Goal: Task Accomplishment & Management: Complete application form

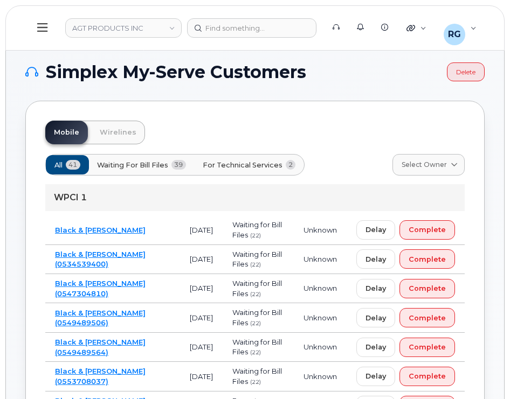
click at [103, 229] on link "Black & McDonald" at bounding box center [100, 230] width 91 height 9
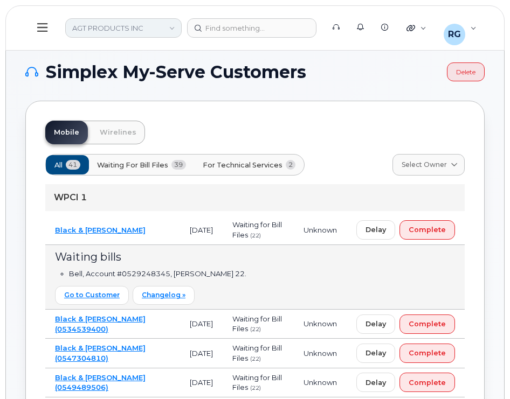
click at [101, 24] on link "AGT PRODUCTS INC" at bounding box center [123, 27] width 116 height 19
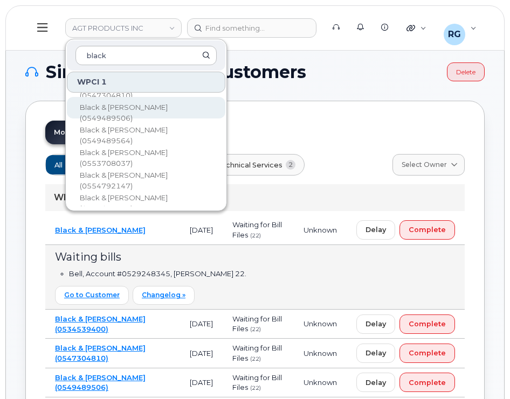
scroll to position [70, 0]
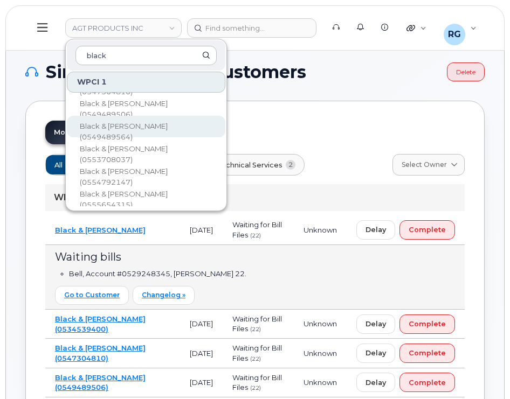
type input "black"
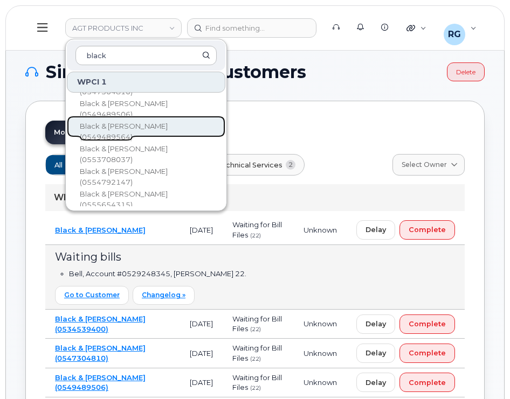
click at [146, 129] on span "Black & [PERSON_NAME] (0549489564)" at bounding box center [124, 131] width 88 height 19
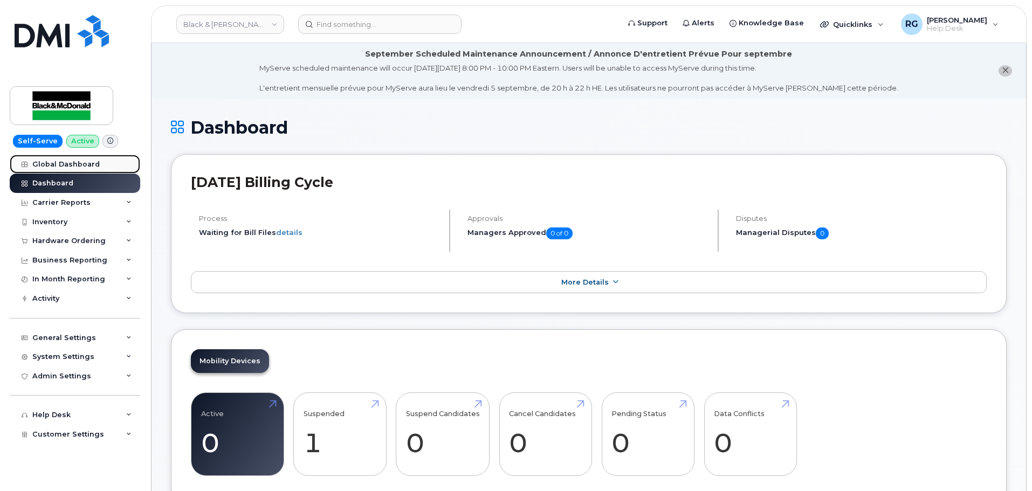
click at [80, 162] on div "Global Dashboard" at bounding box center [65, 164] width 67 height 9
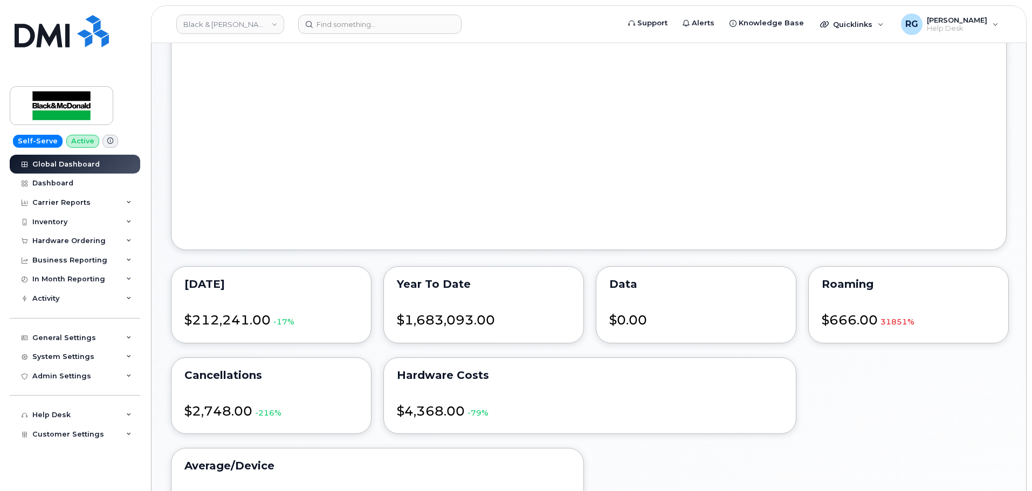
scroll to position [866, 0]
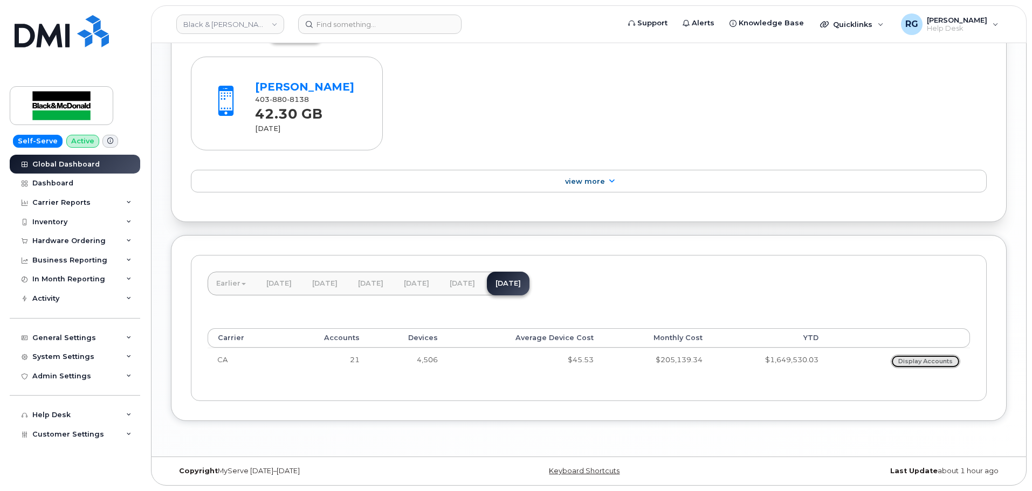
click at [919, 362] on link "Display Accounts" at bounding box center [925, 361] width 70 height 13
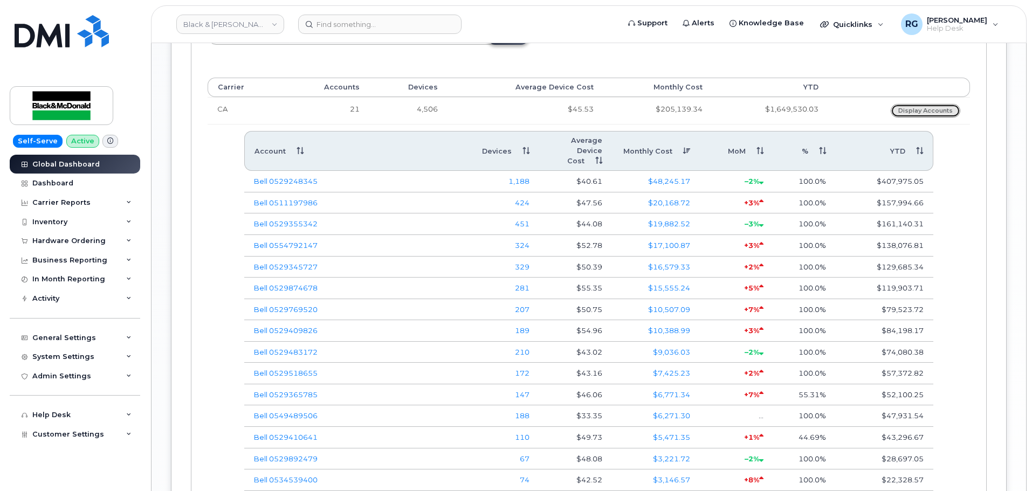
scroll to position [1189, 0]
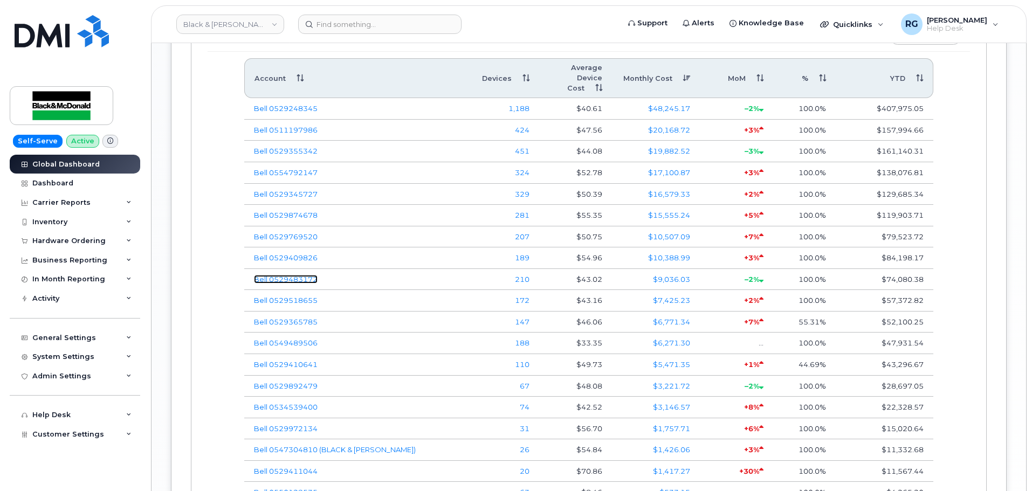
click at [304, 276] on link "Bell 0529483172" at bounding box center [286, 279] width 64 height 9
click at [520, 278] on link "210" at bounding box center [522, 279] width 15 height 9
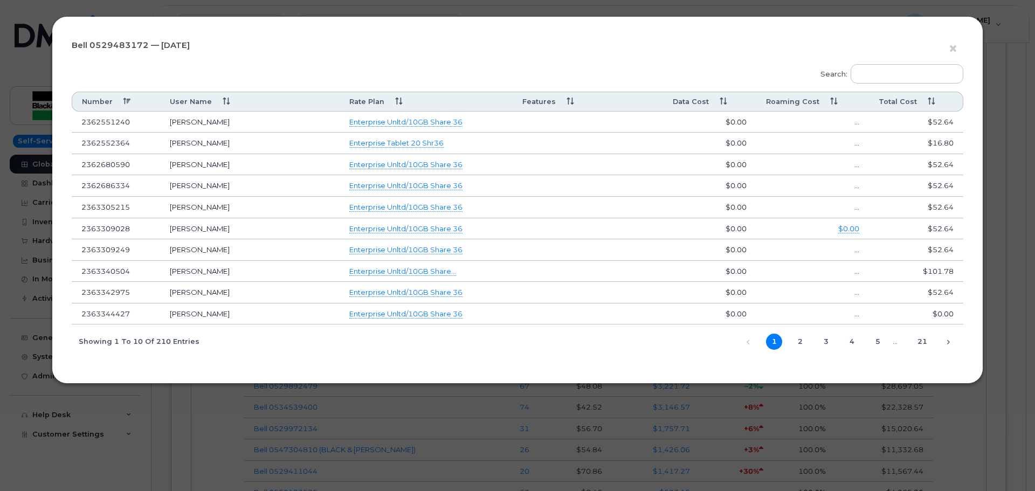
click at [115, 129] on td "2362551240" at bounding box center [116, 123] width 88 height 22
click at [115, 125] on td "2362551240" at bounding box center [116, 123] width 88 height 22
copy td "2362551240"
click at [953, 51] on span "×" at bounding box center [953, 49] width 10 height 20
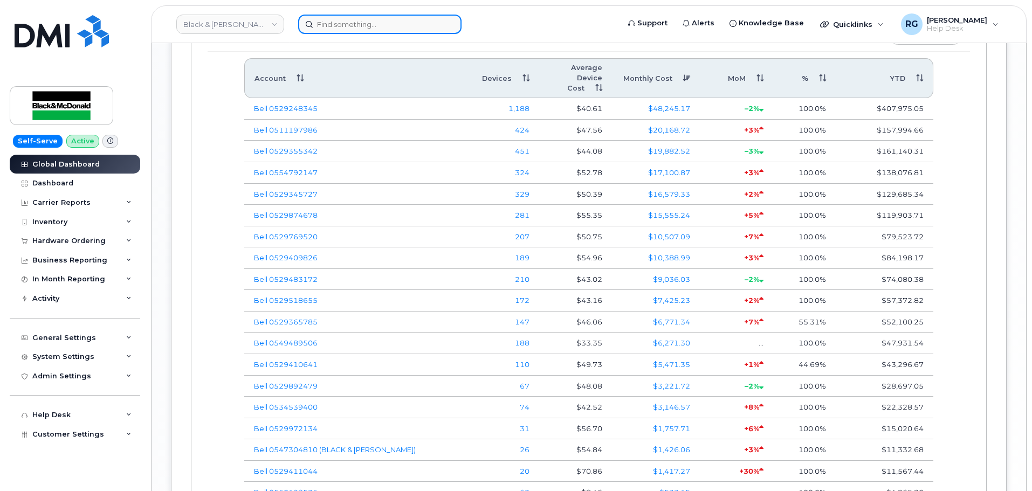
click at [320, 25] on input at bounding box center [379, 24] width 163 height 19
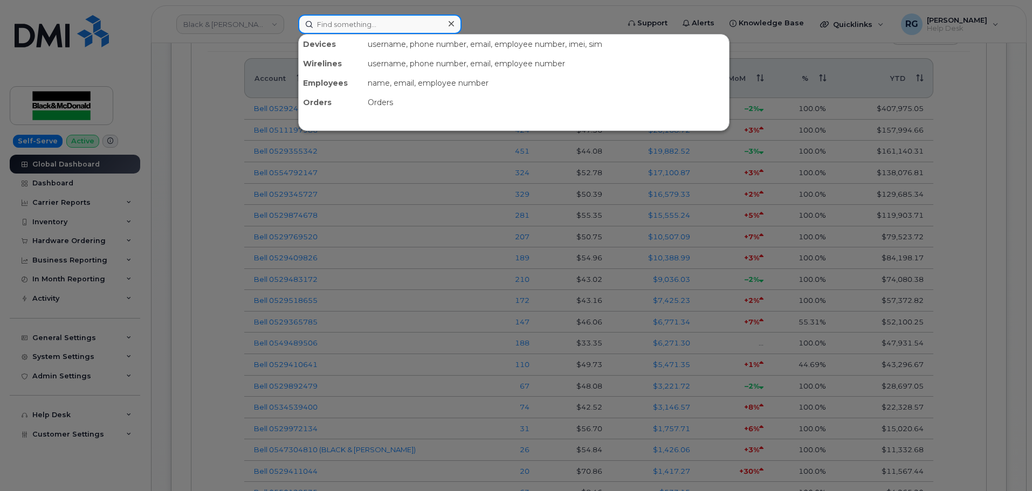
paste input "2362551240"
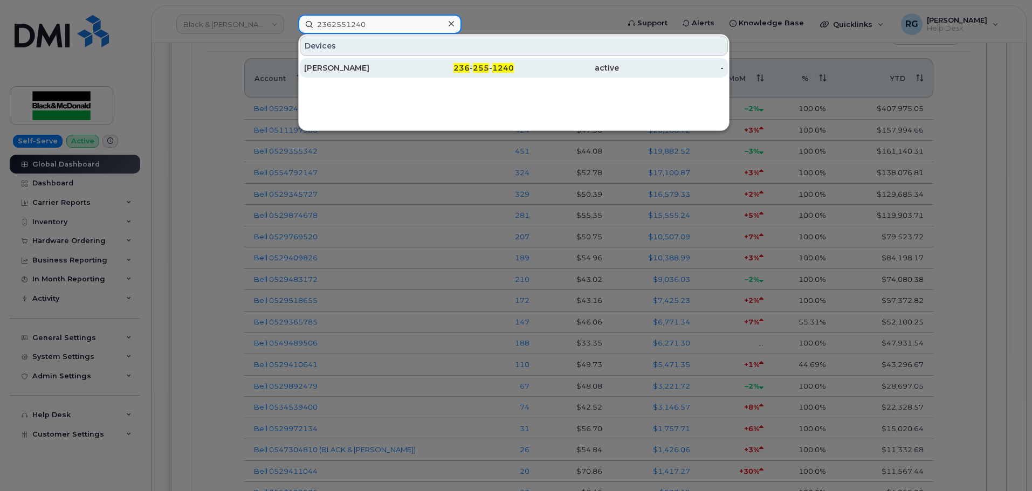
type input "2362551240"
click at [457, 66] on span "236" at bounding box center [461, 68] width 16 height 10
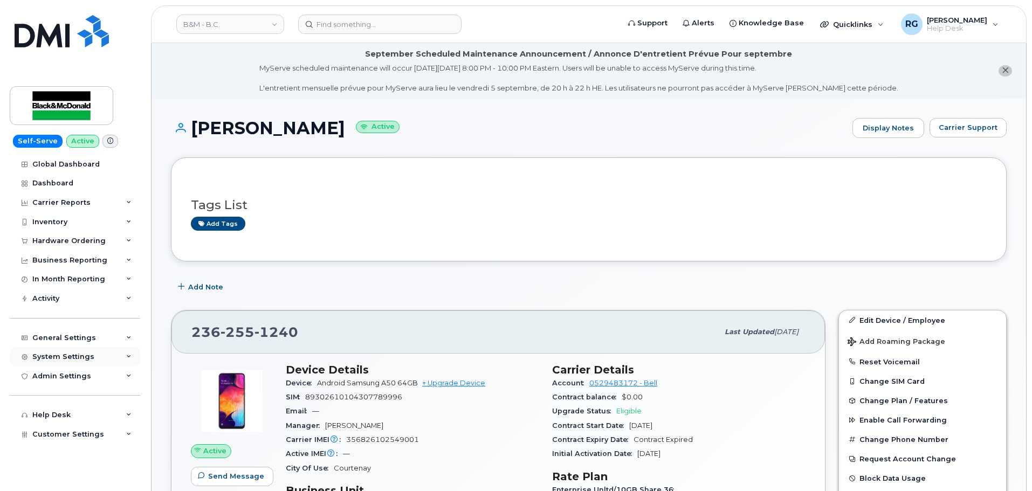
click at [71, 357] on div "System Settings" at bounding box center [63, 356] width 62 height 9
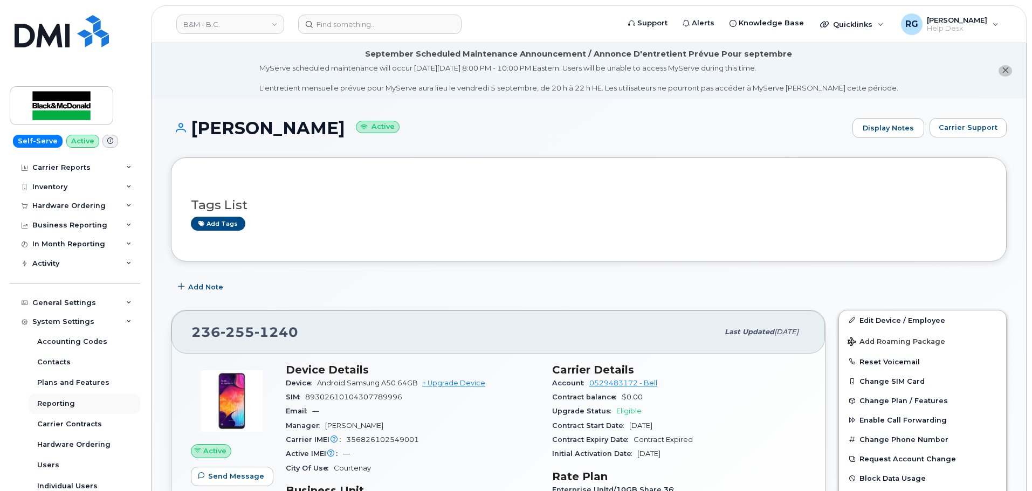
scroll to position [54, 0]
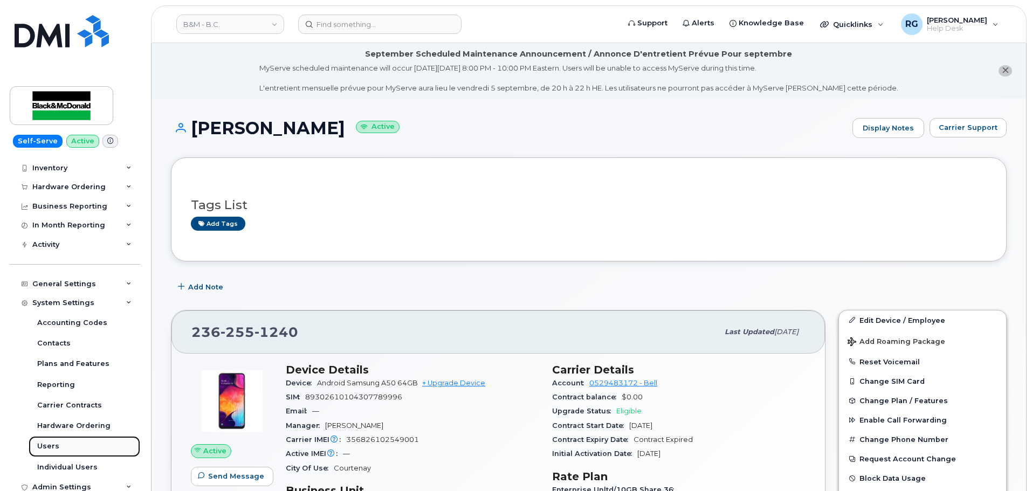
click at [65, 442] on link "Users" at bounding box center [85, 446] width 112 height 20
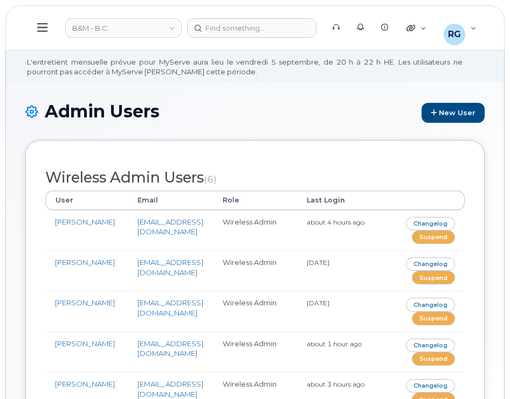
scroll to position [54, 0]
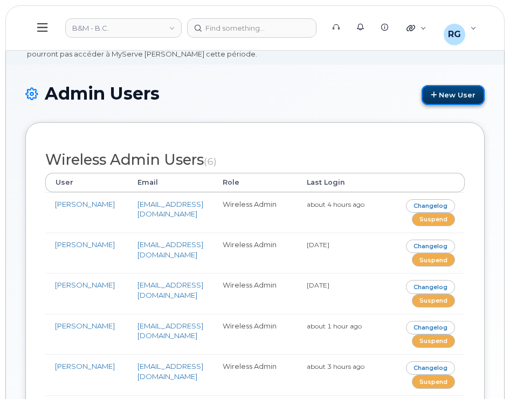
click at [451, 91] on link "New User" at bounding box center [452, 95] width 63 height 20
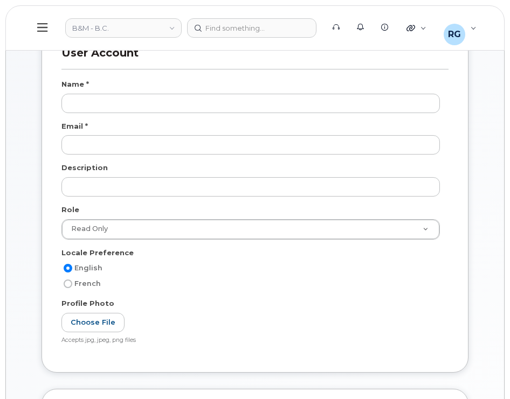
scroll to position [323, 0]
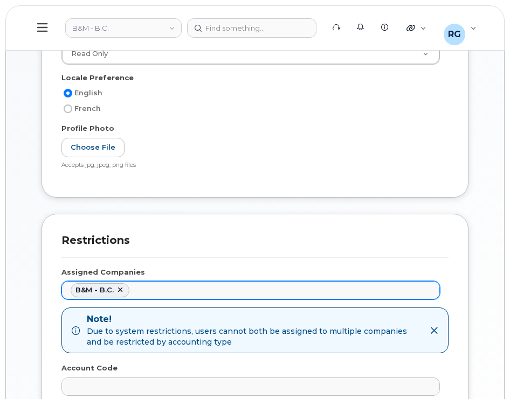
click at [155, 290] on ul "B&M - B.C." at bounding box center [250, 290] width 377 height 17
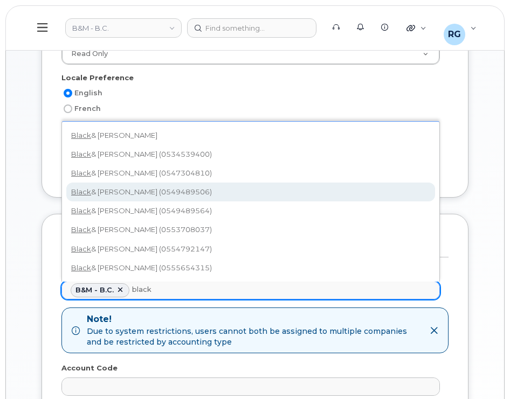
type input "black"
select select "941b0ec3-12a2-454d-ae41-8b7ad9e26415"
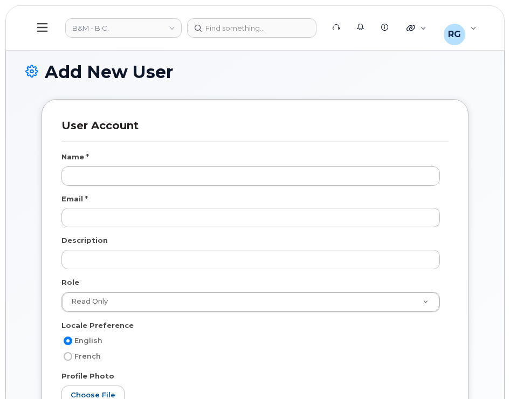
scroll to position [0, 0]
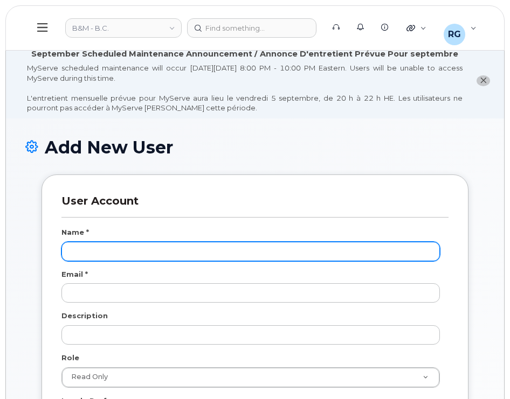
click at [100, 254] on input "text" at bounding box center [250, 251] width 378 height 19
paste input "Angelica Emnacen <aemnacen@blackandmcdonald.com"
drag, startPoint x: 143, startPoint y: 251, endPoint x: 285, endPoint y: 243, distance: 141.9
click at [285, 243] on input "Angelica Emnacen <aemnacen@blackandmcdonald.com" at bounding box center [250, 251] width 378 height 19
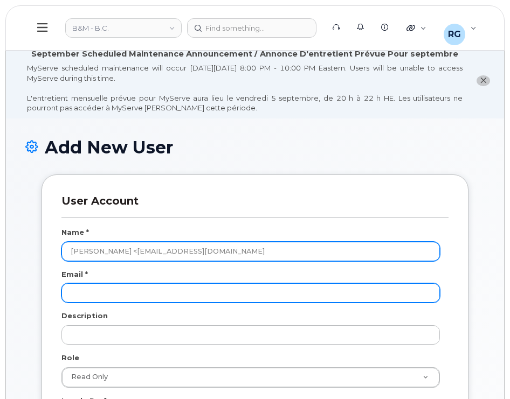
type input "Angelica Emnacen <aemnacen@blackandmcdonald.com"
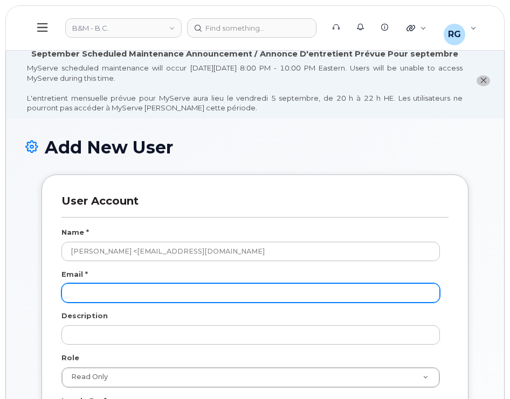
click at [102, 293] on input "email" at bounding box center [250, 292] width 378 height 19
paste input "aemnacen@blackandmcdonald.com"
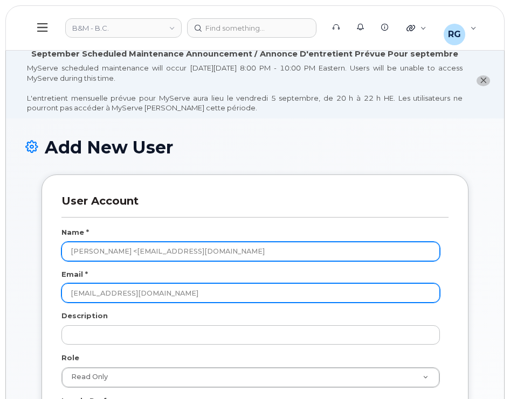
type input "aemnacen@blackandmcdonald.com"
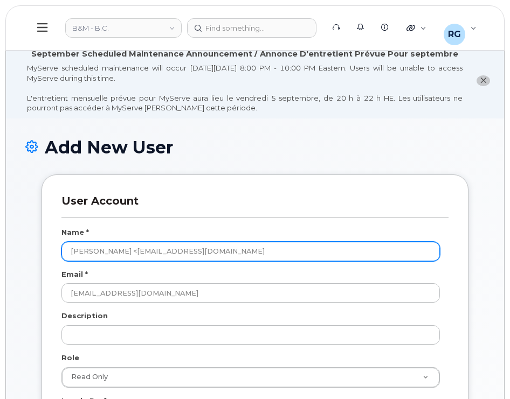
drag, startPoint x: 136, startPoint y: 252, endPoint x: 377, endPoint y: 231, distance: 241.3
click at [377, 231] on div "Name * Angelica Emnacen <aemnacen@blackandmcdonald.com Email * aemnacen@blackan…" at bounding box center [254, 364] width 387 height 274
type input "Angelica Emnacen"
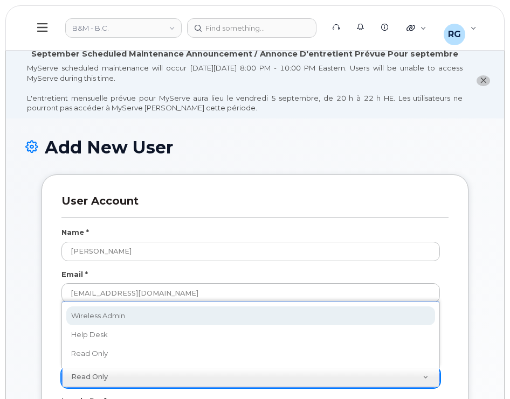
scroll to position [0, 3]
select select "wireless_admin"
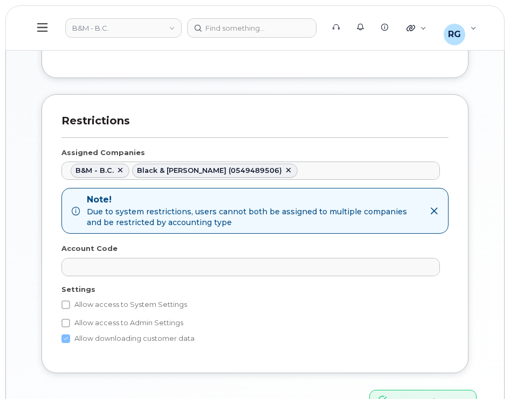
scroll to position [485, 0]
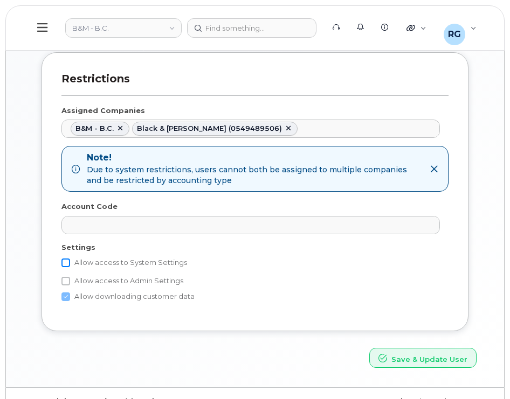
click at [67, 261] on input "Allow access to System Settings" at bounding box center [65, 263] width 9 height 9
checkbox input "true"
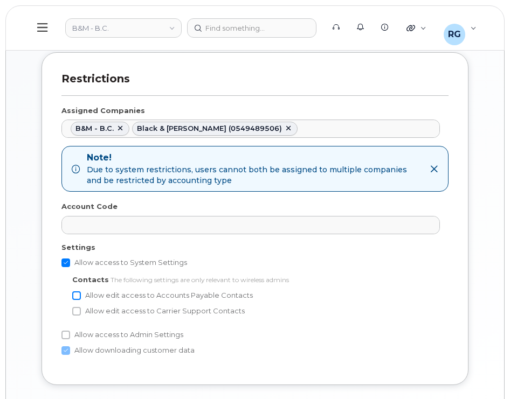
click at [75, 295] on input "Allow edit access to Accounts Payable Contacts" at bounding box center [76, 296] width 9 height 9
checkbox input "true"
click at [77, 312] on input "Allow edit access to Carrier Support Contacts" at bounding box center [76, 311] width 9 height 9
checkbox input "true"
click at [66, 336] on input "Allow access to Admin Settings" at bounding box center [65, 335] width 9 height 9
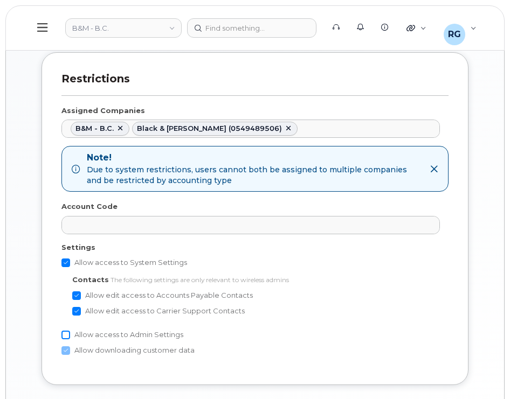
checkbox input "true"
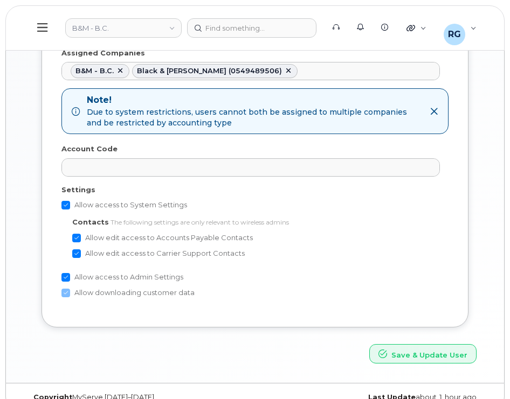
scroll to position [561, 0]
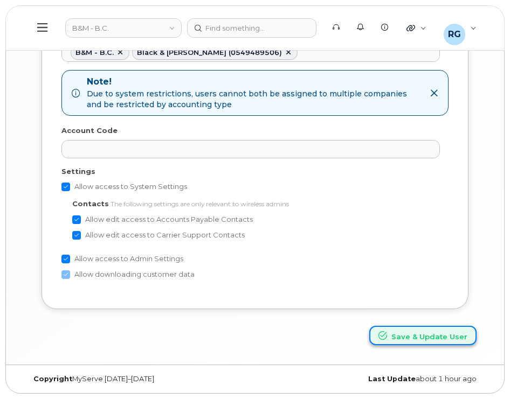
click at [407, 333] on button "Save & Update User" at bounding box center [422, 336] width 107 height 20
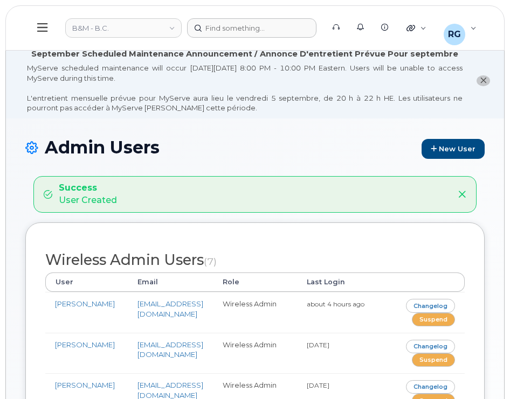
scroll to position [300, 0]
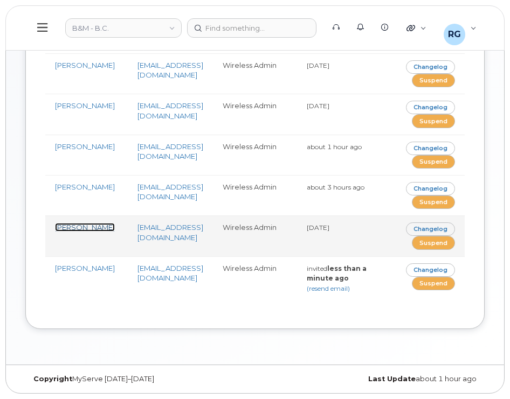
click at [68, 223] on link "[PERSON_NAME]" at bounding box center [85, 227] width 60 height 9
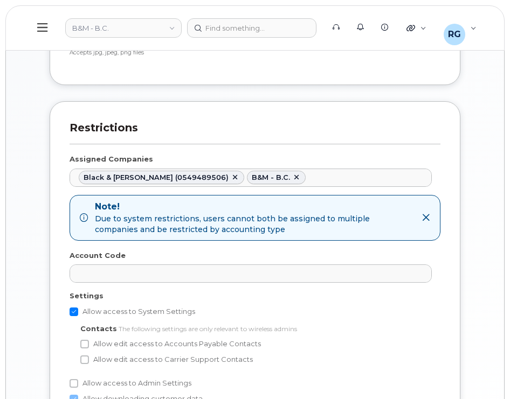
scroll to position [539, 0]
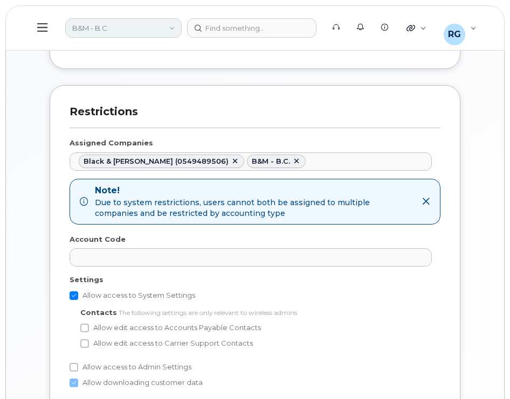
click at [102, 31] on link "B&M - B.C." at bounding box center [123, 27] width 116 height 19
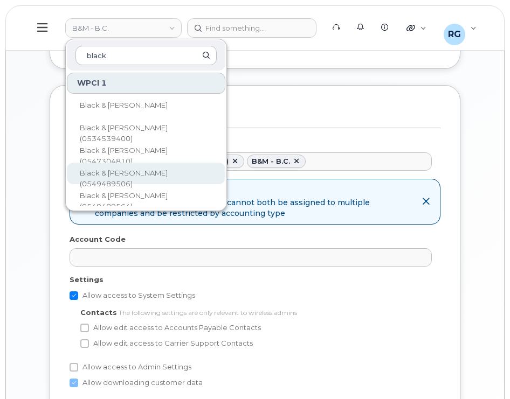
type input "black"
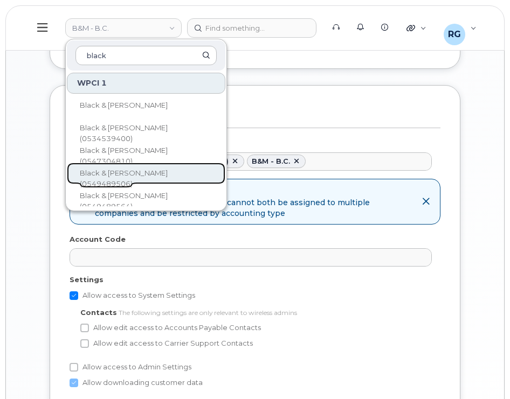
click at [167, 164] on link "Black & [PERSON_NAME] (0549489506)" at bounding box center [146, 174] width 158 height 22
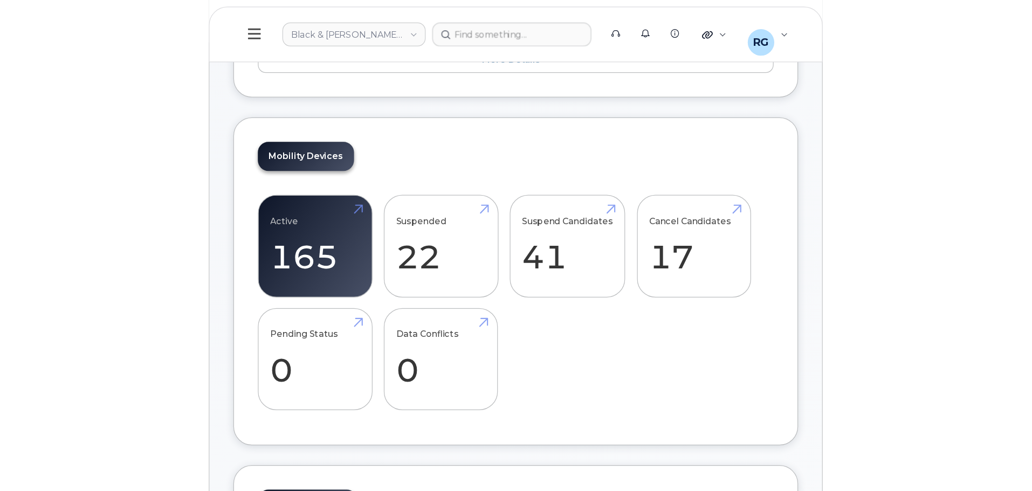
scroll to position [269, 0]
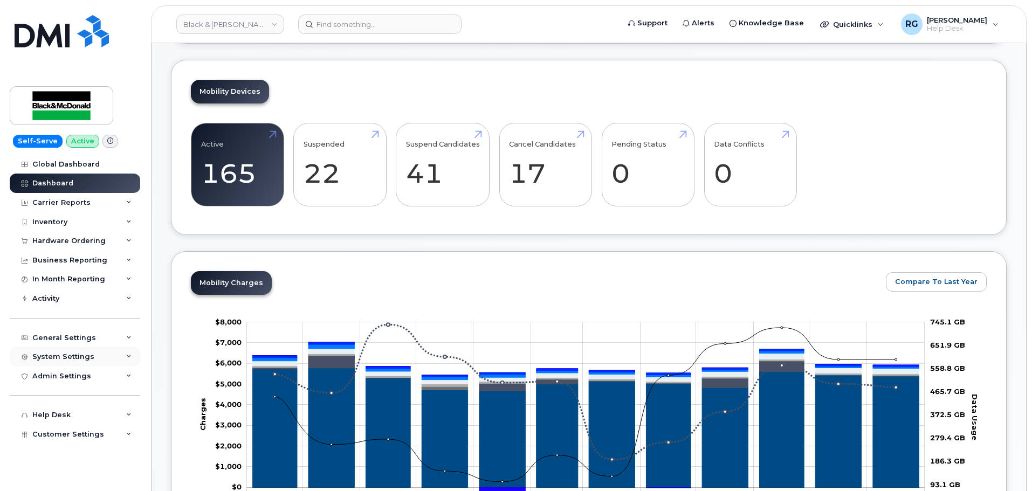
click at [76, 353] on div "System Settings" at bounding box center [63, 356] width 62 height 9
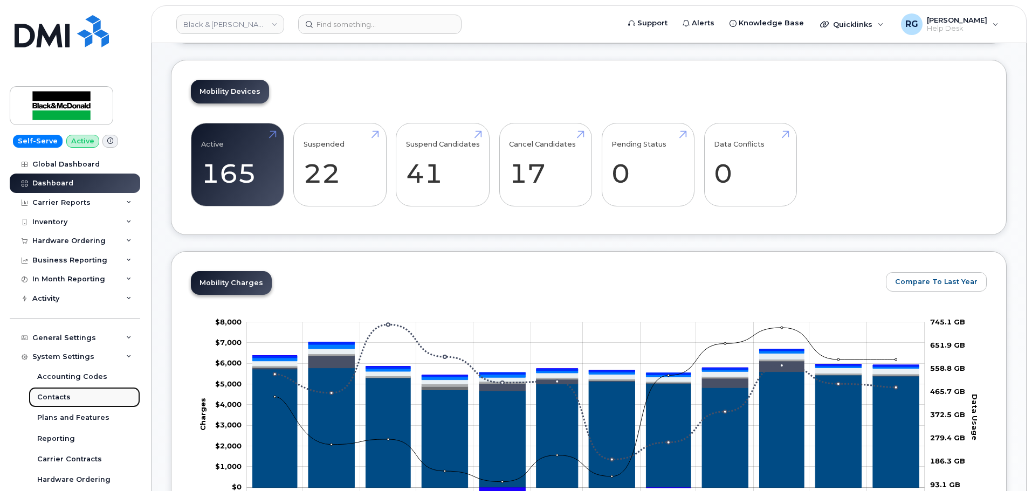
click at [65, 395] on div "Contacts" at bounding box center [53, 397] width 33 height 10
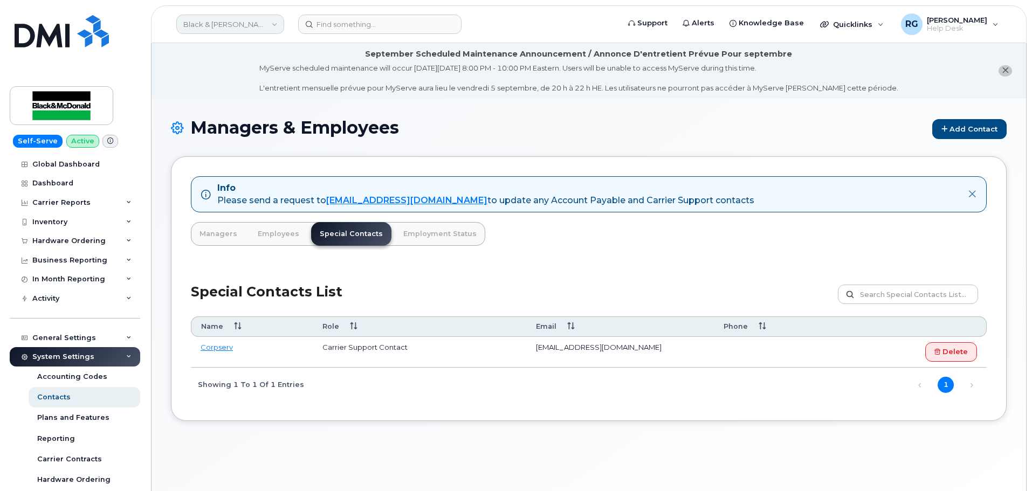
click at [224, 22] on link "Black & [PERSON_NAME] (0549489506)" at bounding box center [230, 24] width 108 height 19
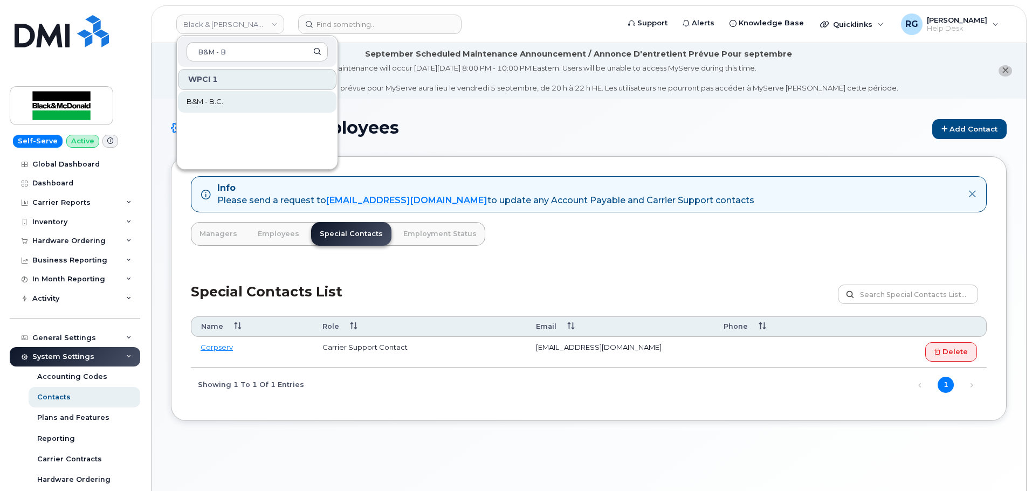
type input "B&M - B"
click at [222, 101] on span "B&M - B.C." at bounding box center [204, 101] width 37 height 11
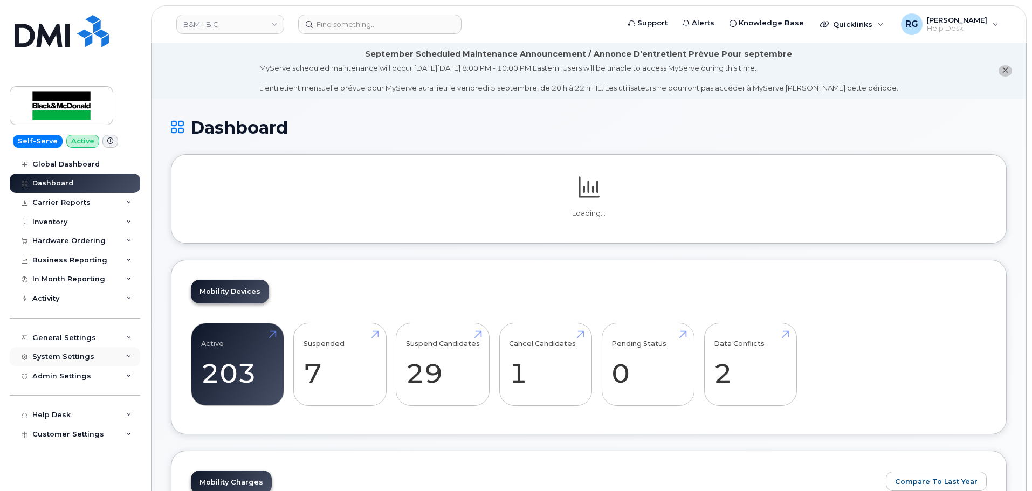
click at [69, 361] on div "System Settings" at bounding box center [75, 356] width 130 height 19
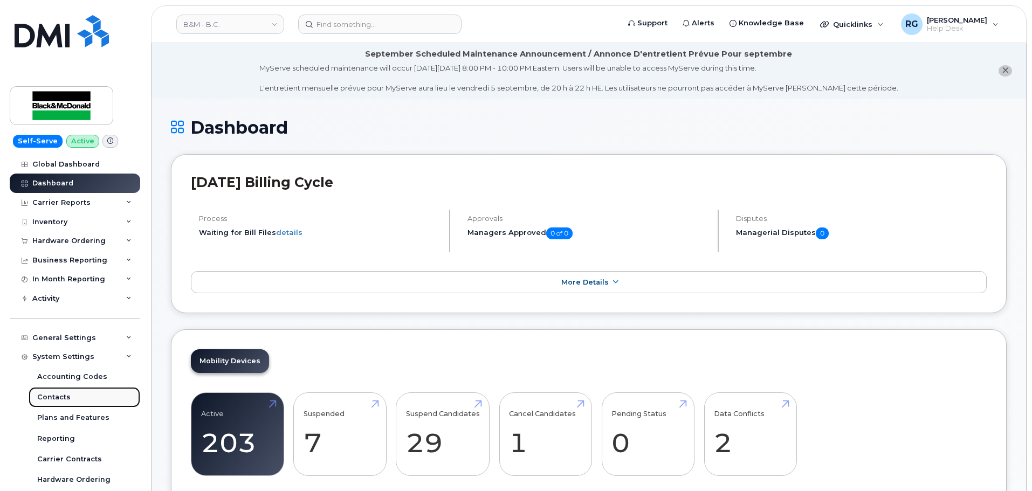
click at [66, 398] on div "Contacts" at bounding box center [53, 397] width 33 height 10
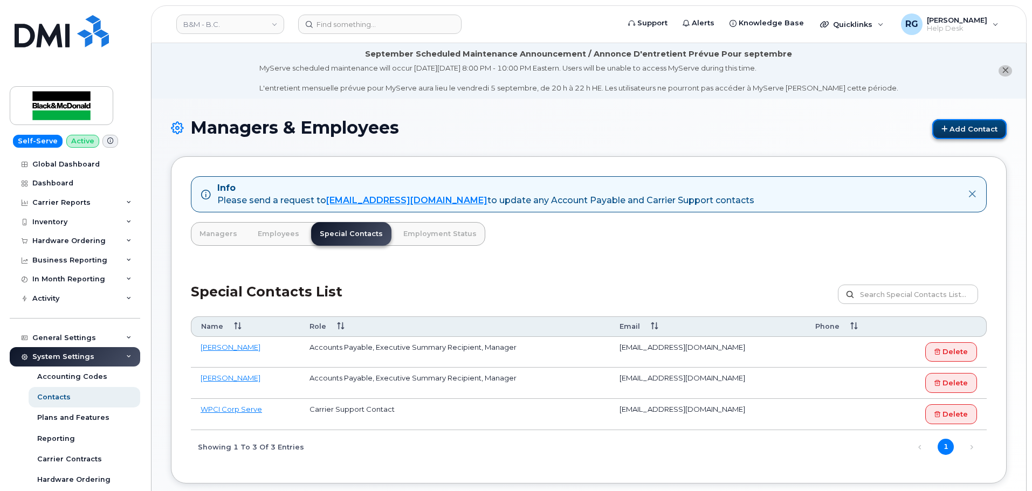
click at [952, 127] on link "Add Contact" at bounding box center [969, 129] width 74 height 20
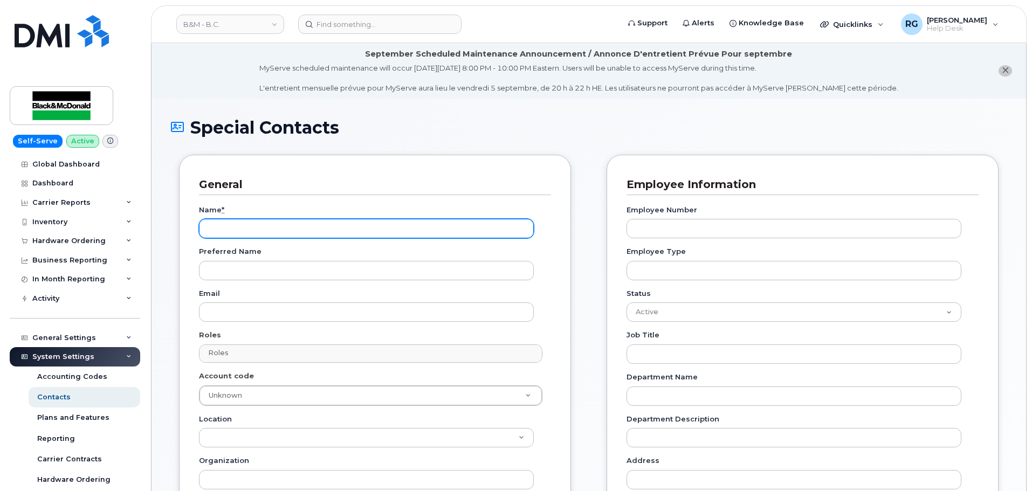
click at [231, 229] on input "Name *" at bounding box center [366, 228] width 335 height 19
paste input "Angelica Emnacen <aemnacen@blackandmcdonald.com"
drag, startPoint x: 281, startPoint y: 232, endPoint x: 439, endPoint y: 231, distance: 157.4
click at [439, 231] on input "Angelica Emnacen <aemnacen@blackandmcdonald.com" at bounding box center [366, 228] width 335 height 19
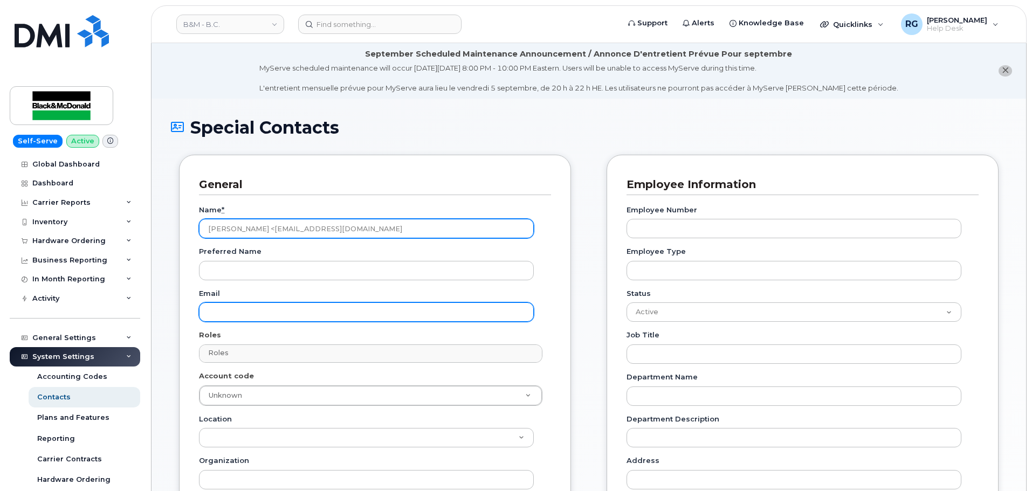
type input "Angelica Emnacen <aemnacen@blackandmcdonald.com"
click at [215, 305] on input "Email" at bounding box center [366, 311] width 335 height 19
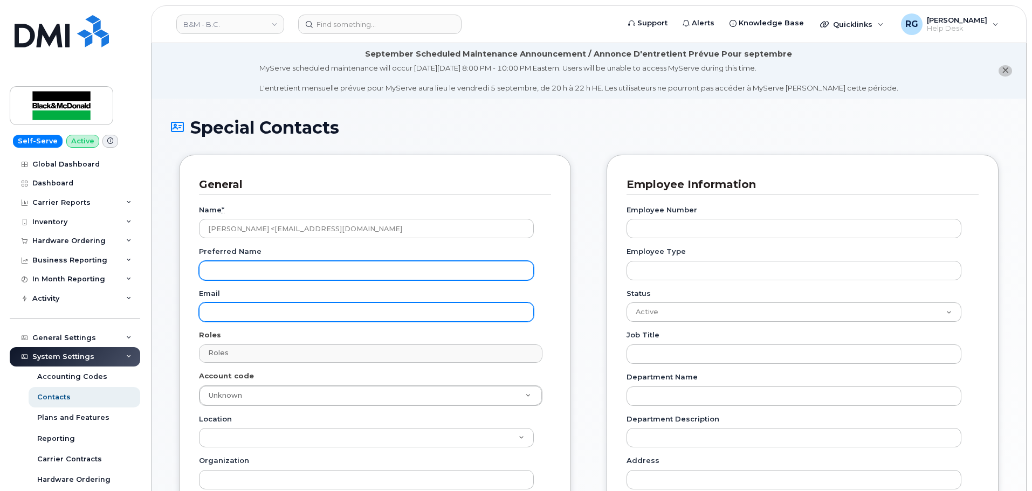
paste input "aemnacen@blackandmcdonald.com"
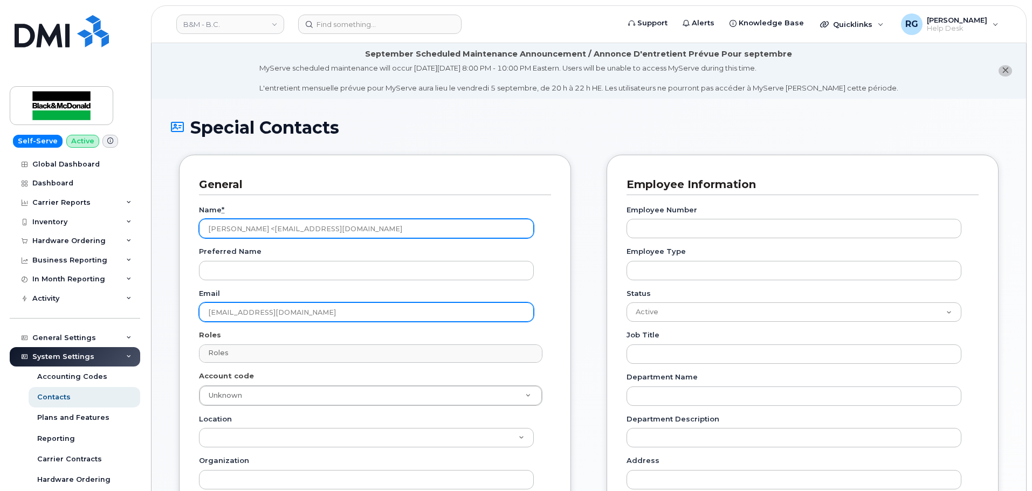
type input "aemnacen@blackandmcdonald.com"
drag, startPoint x: 278, startPoint y: 231, endPoint x: 516, endPoint y: 218, distance: 238.6
click at [516, 218] on div "Name * Angelica Emnacen <aemnacen@blackandmcdonald.com" at bounding box center [370, 222] width 343 height 34
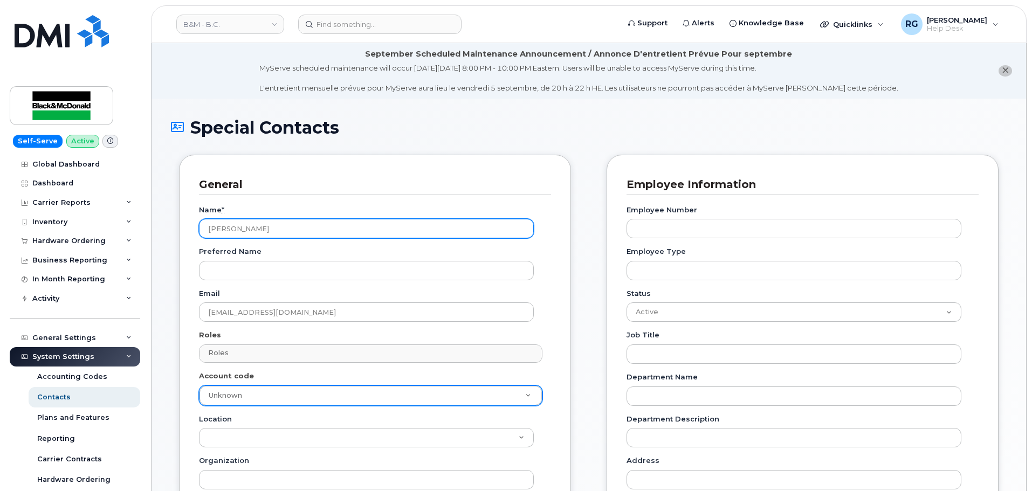
type input "Angelica Emnacen"
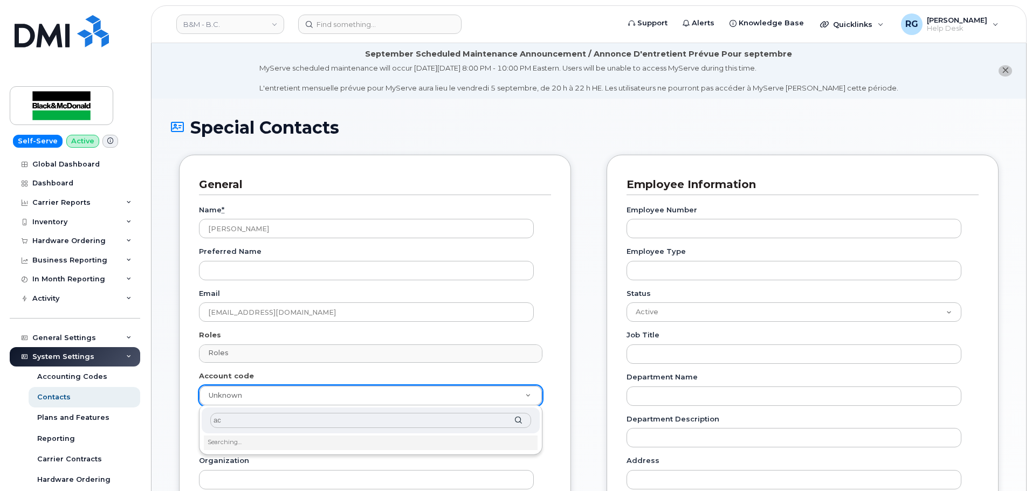
type input "a"
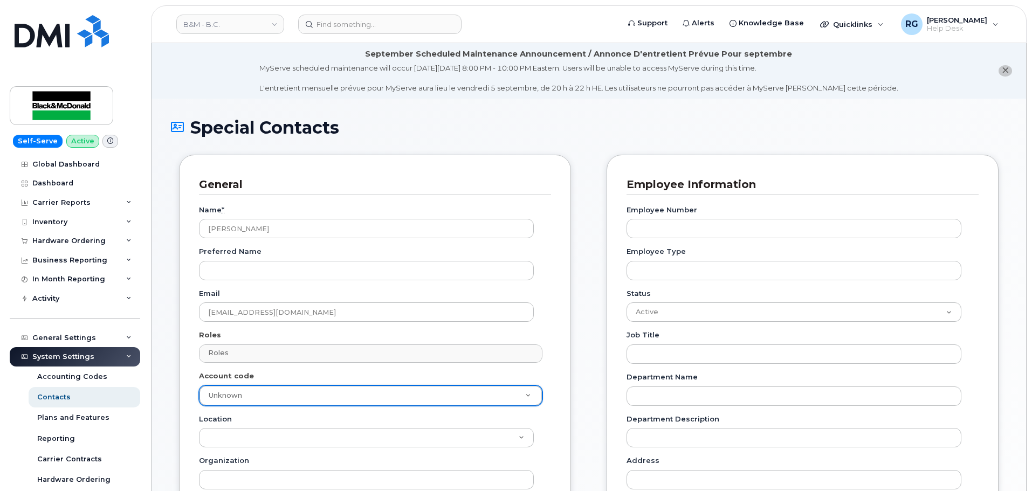
type input "a"
click at [231, 350] on input "text" at bounding box center [372, 352] width 334 height 15
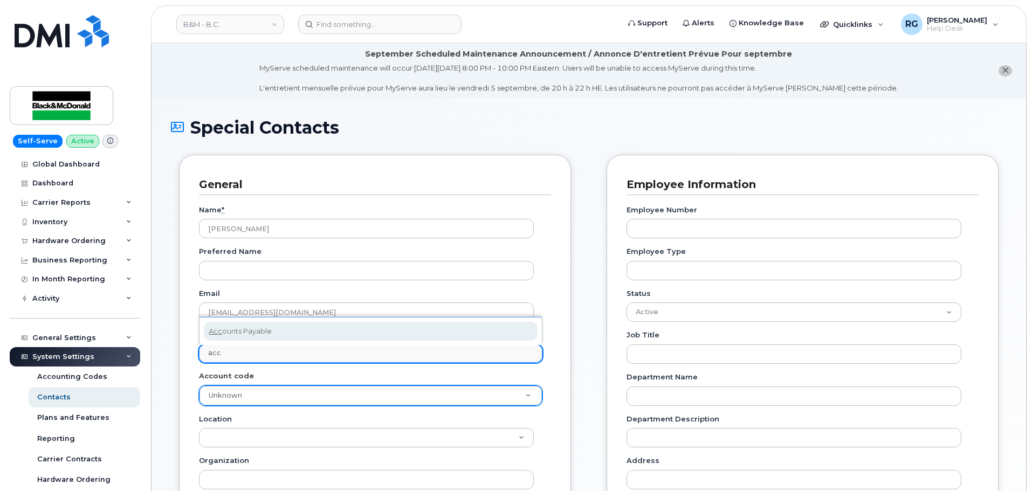
type input "acc"
select select "5"
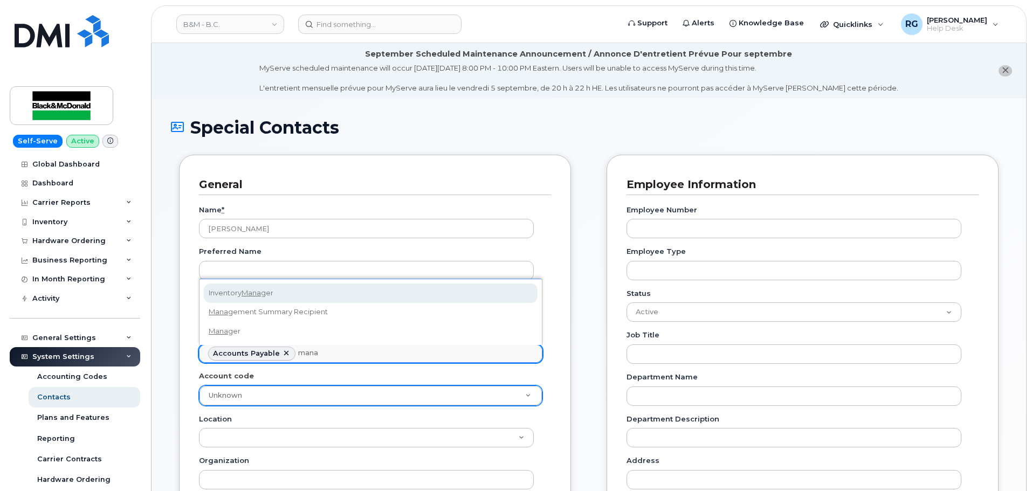
type input "manag"
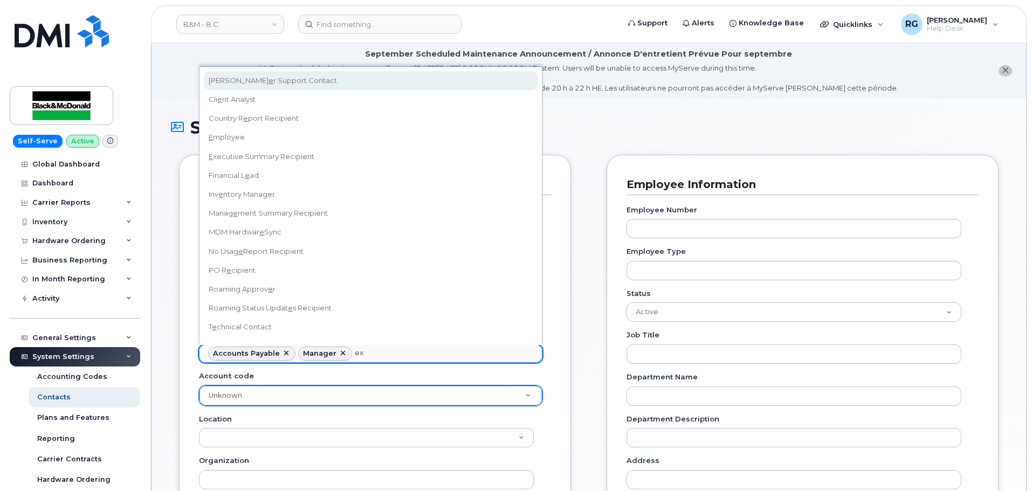
type input "exe"
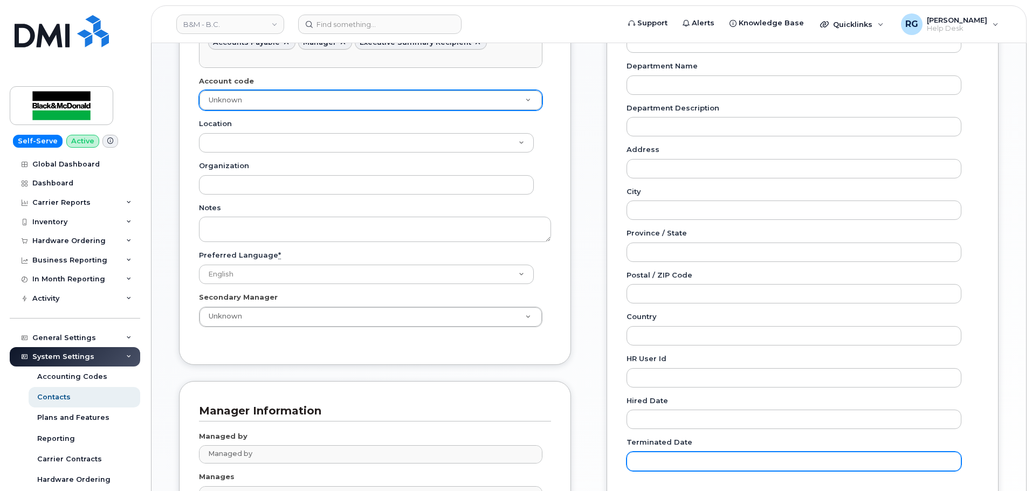
scroll to position [436, 0]
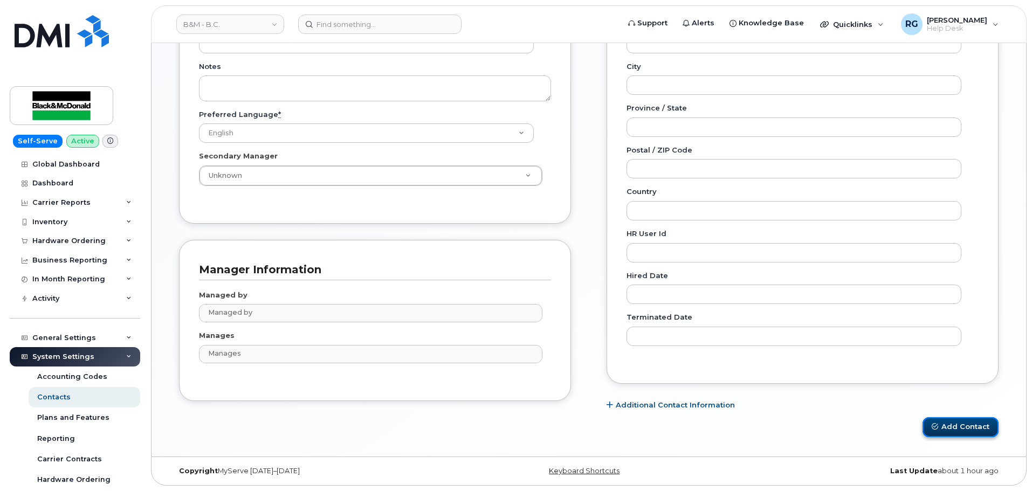
click at [956, 430] on button "Add Contact" at bounding box center [960, 427] width 76 height 20
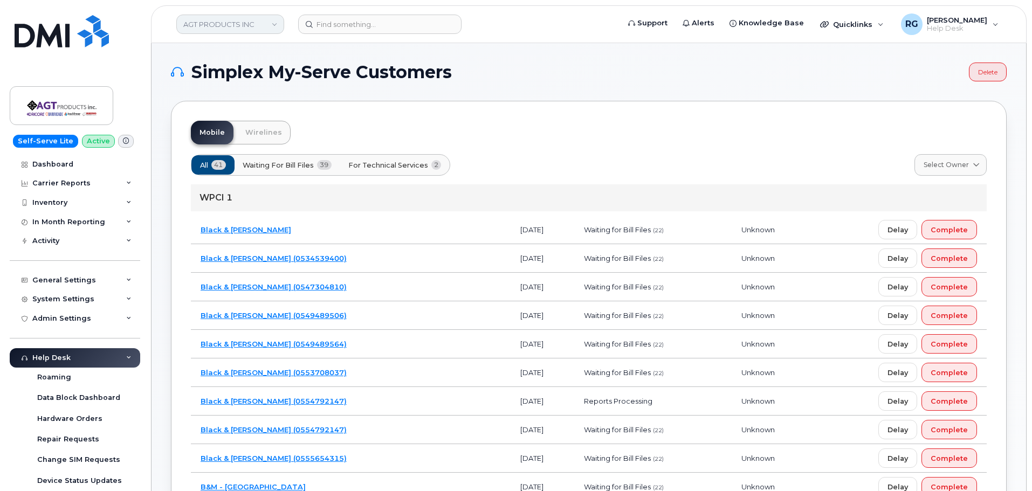
click at [206, 29] on link "AGT PRODUCTS INC" at bounding box center [230, 24] width 108 height 19
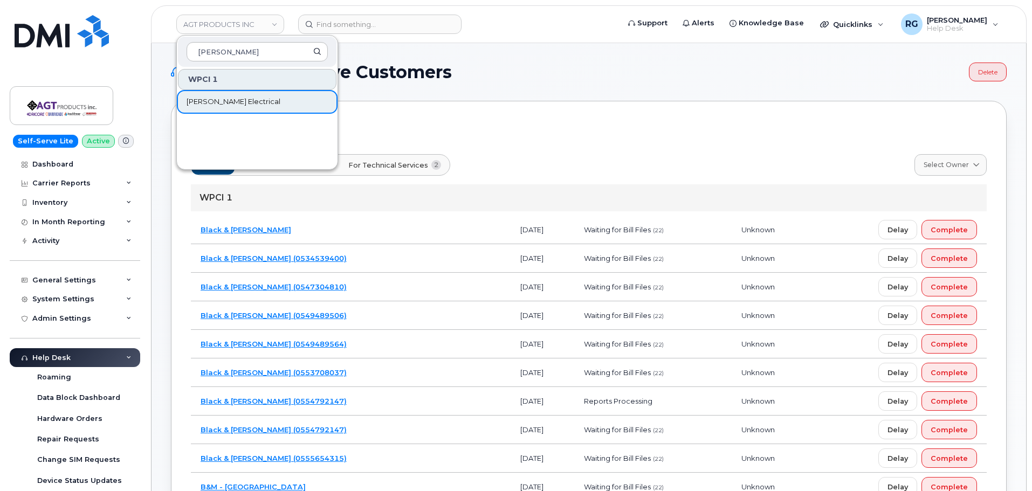
type input "beck"
click at [208, 102] on span "[PERSON_NAME] Electrical" at bounding box center [233, 101] width 94 height 11
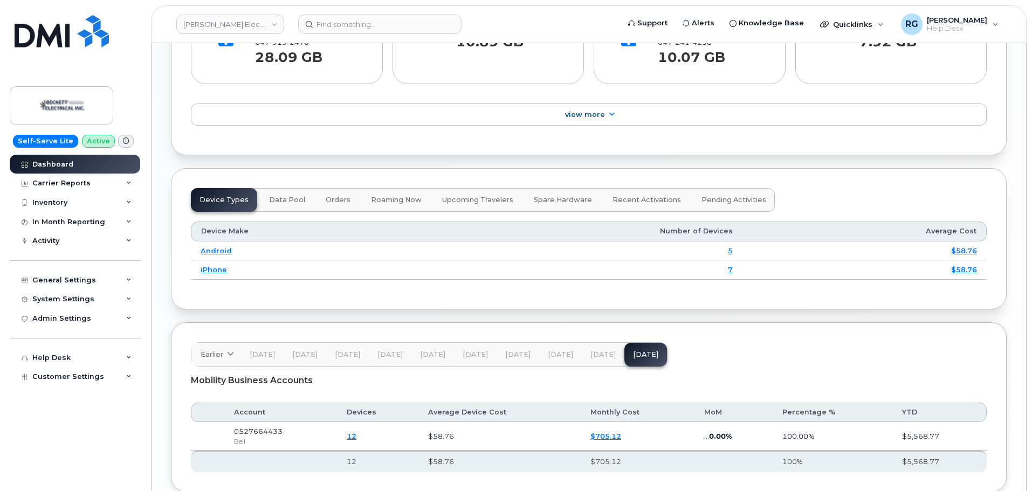
scroll to position [1280, 0]
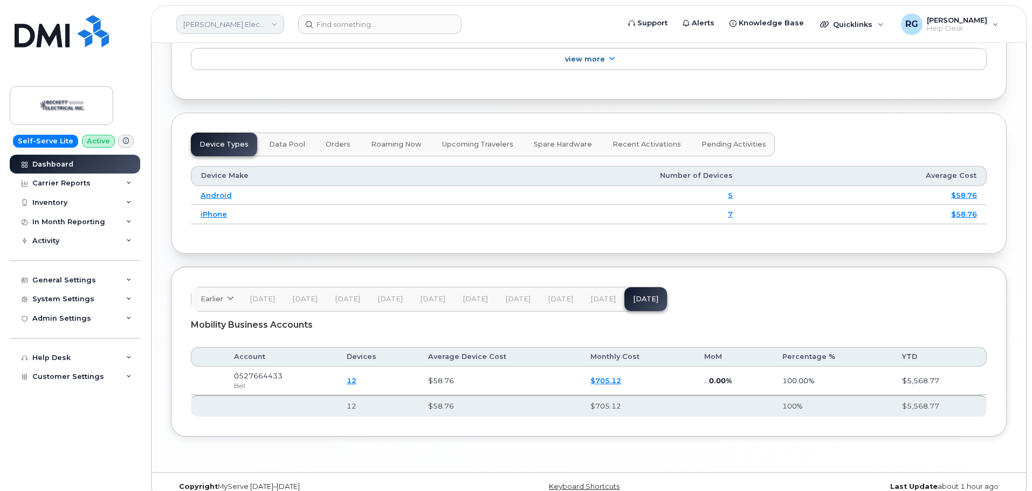
click at [203, 27] on link "[PERSON_NAME] Electrical" at bounding box center [230, 24] width 108 height 19
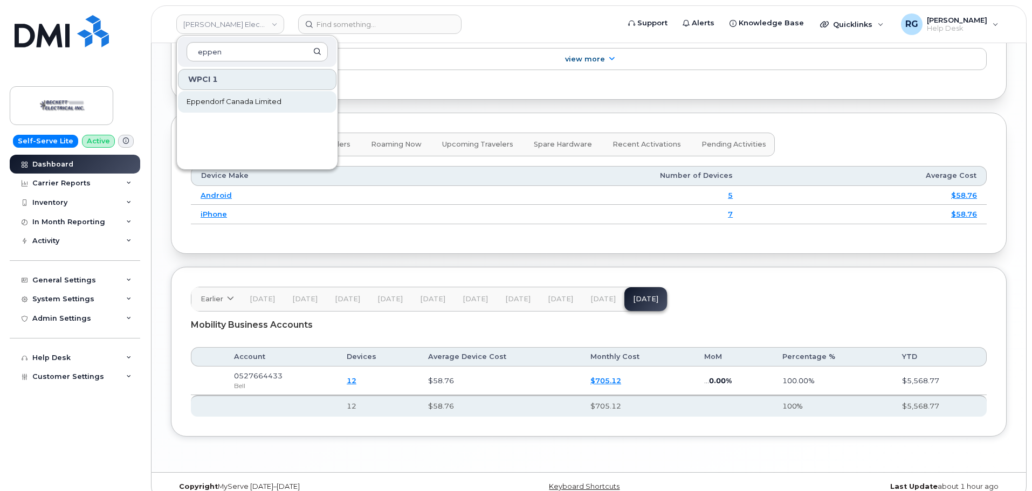
type input "eppen"
click at [207, 102] on span "Eppendorf Canada Limited" at bounding box center [233, 101] width 95 height 11
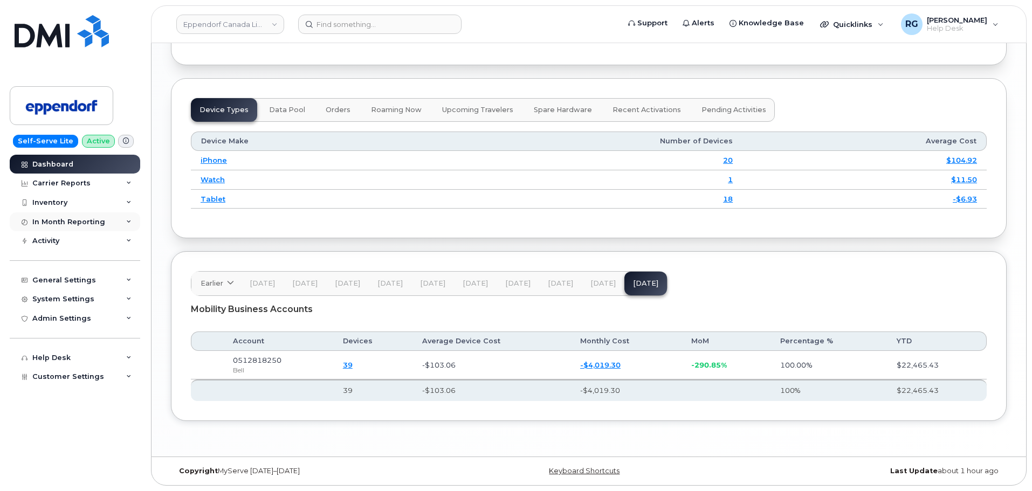
scroll to position [1299, 0]
click at [218, 20] on link "Eppendorf Canada Limited" at bounding box center [230, 24] width 108 height 19
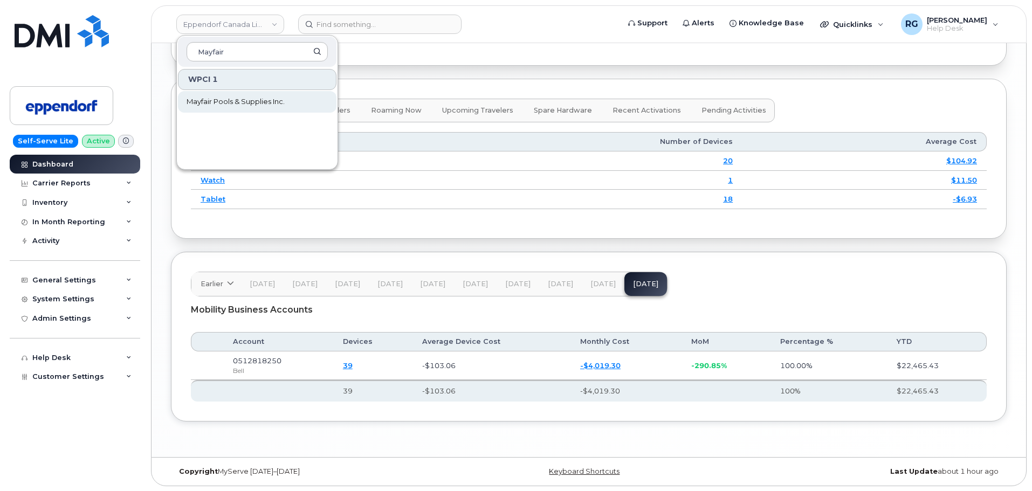
type input "Mayfair"
click at [218, 104] on span "Mayfair Pools & Supplies Inc." at bounding box center [235, 101] width 98 height 11
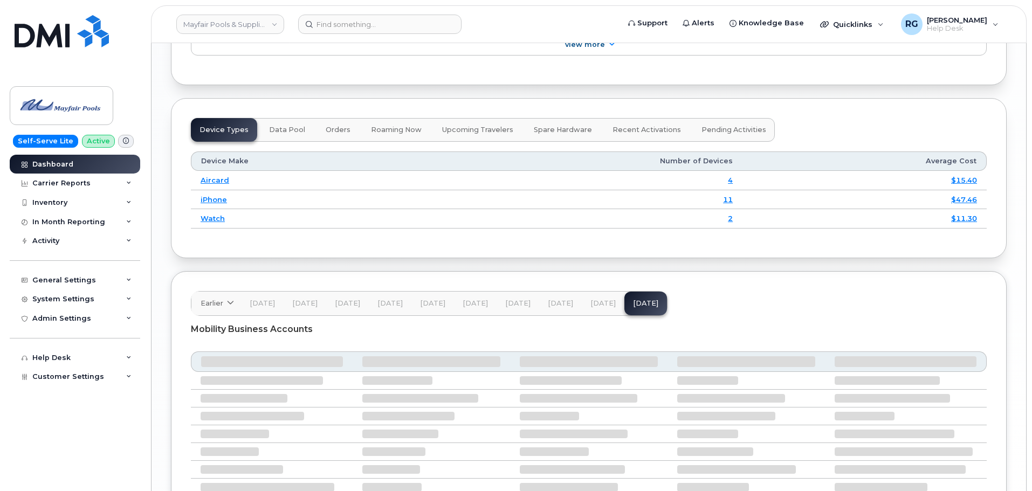
scroll to position [1315, 0]
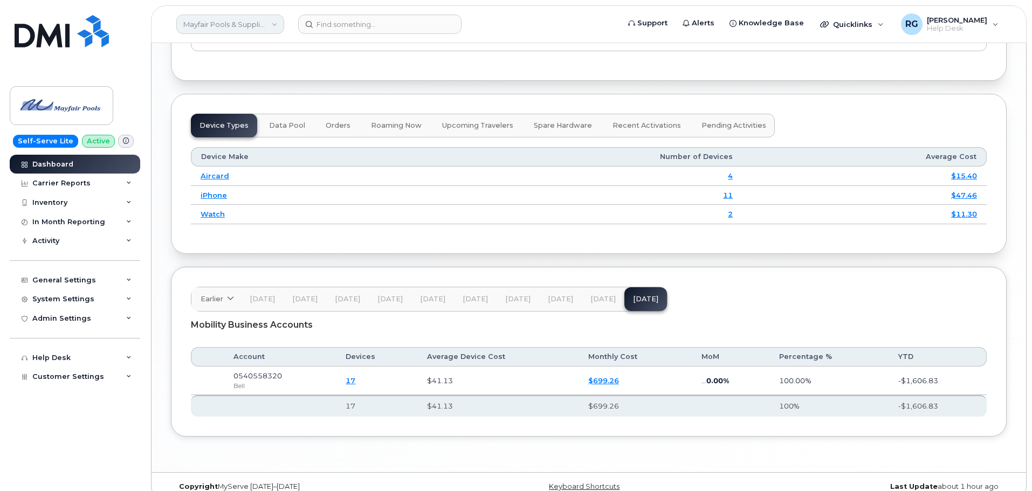
click at [226, 24] on link "Mayfair Pools & Supplies Inc." at bounding box center [230, 24] width 108 height 19
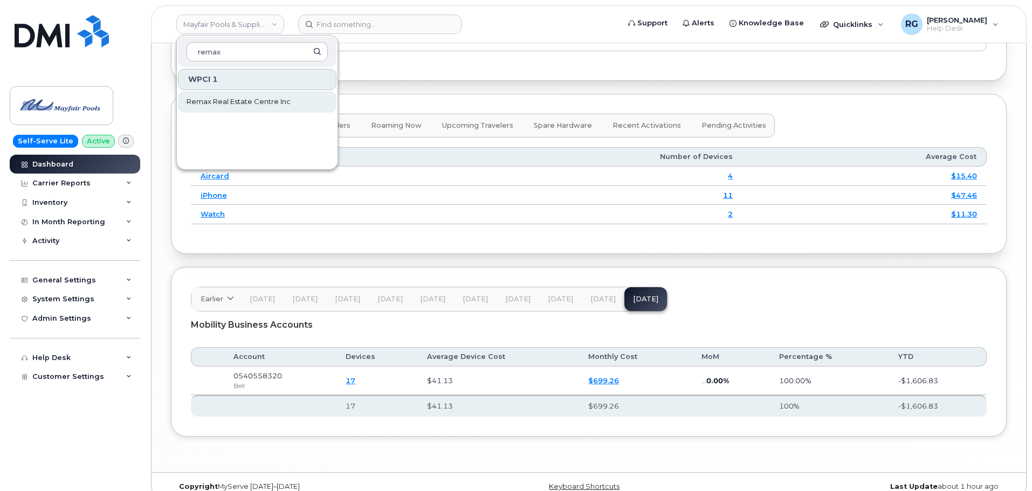
type input "remax"
click at [217, 101] on span "Remax Real Estate Centre Inc" at bounding box center [238, 101] width 104 height 11
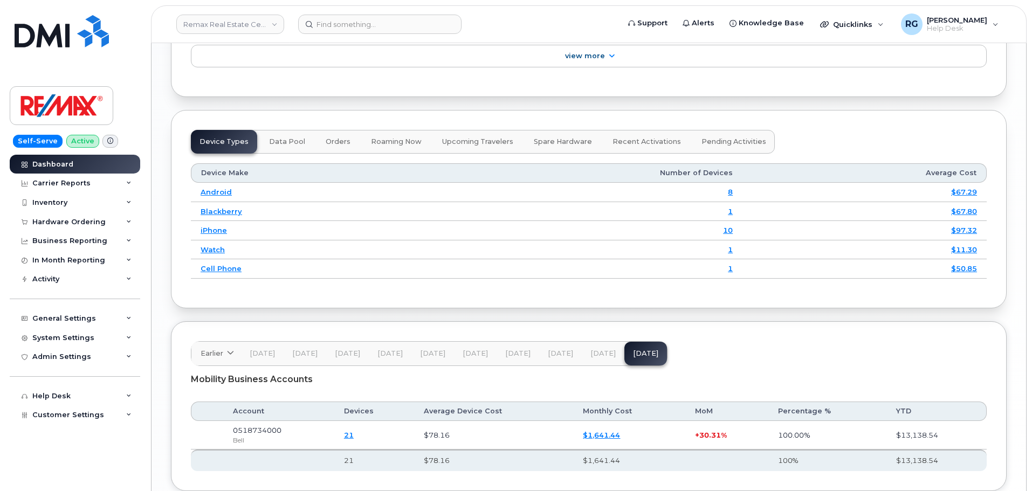
scroll to position [1338, 0]
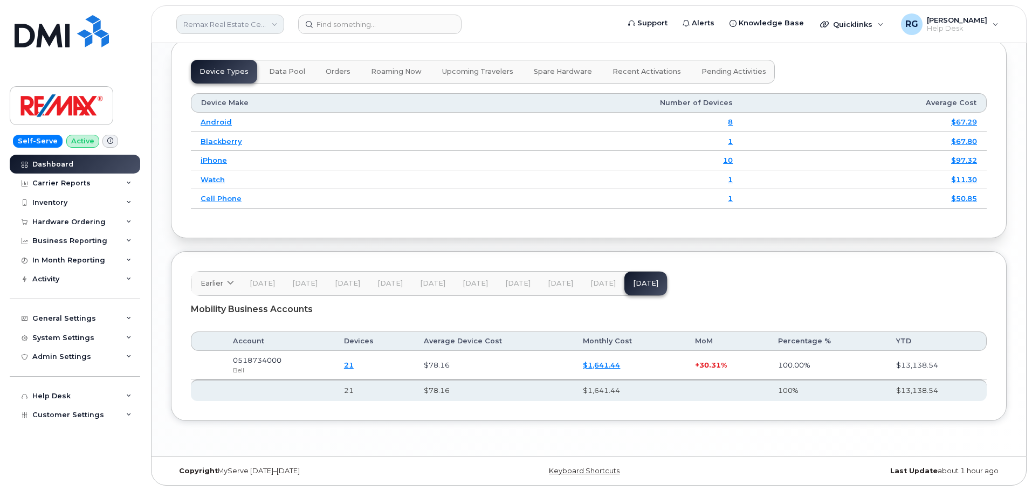
click at [222, 24] on link "Remax Real Estate Centre Inc" at bounding box center [230, 24] width 108 height 19
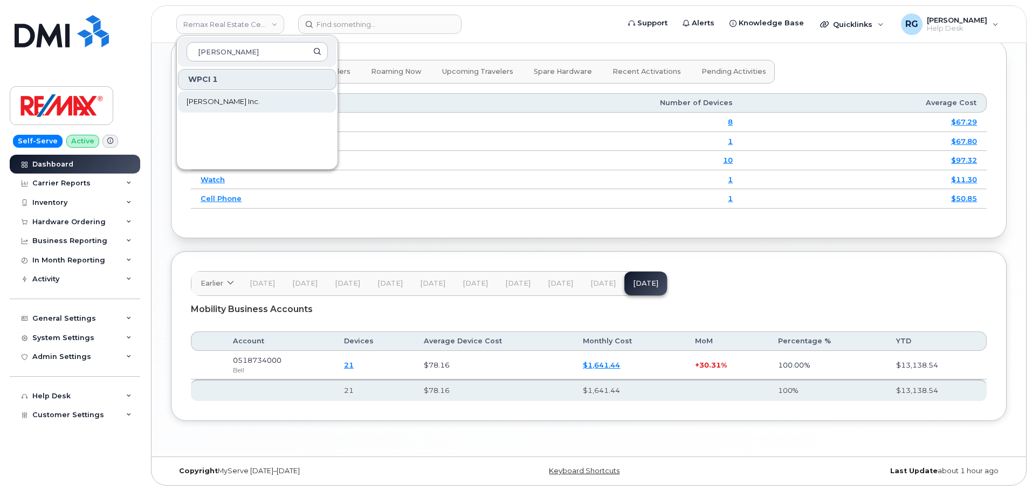
type input "vipond"
click at [222, 98] on span "[PERSON_NAME] Inc." at bounding box center [222, 101] width 73 height 11
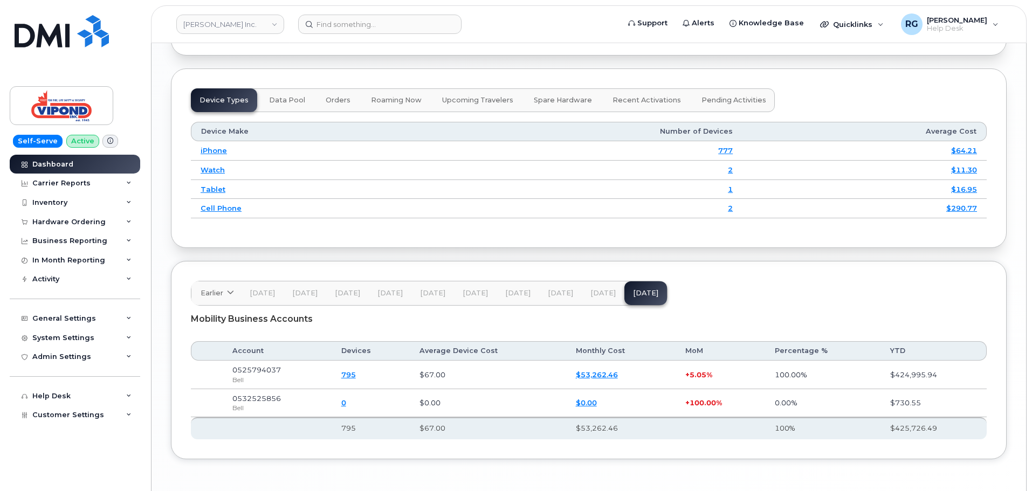
scroll to position [1347, 0]
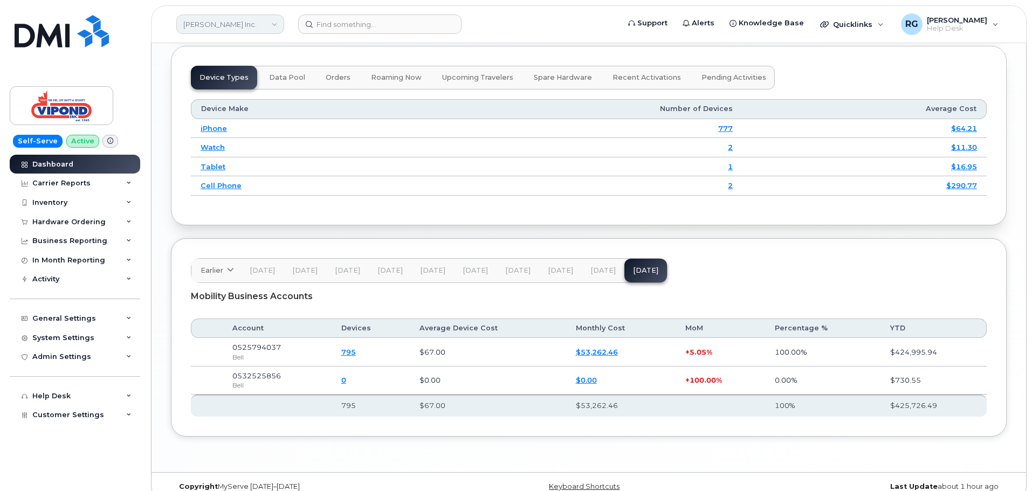
click at [233, 22] on link "Vipond Inc." at bounding box center [230, 24] width 108 height 19
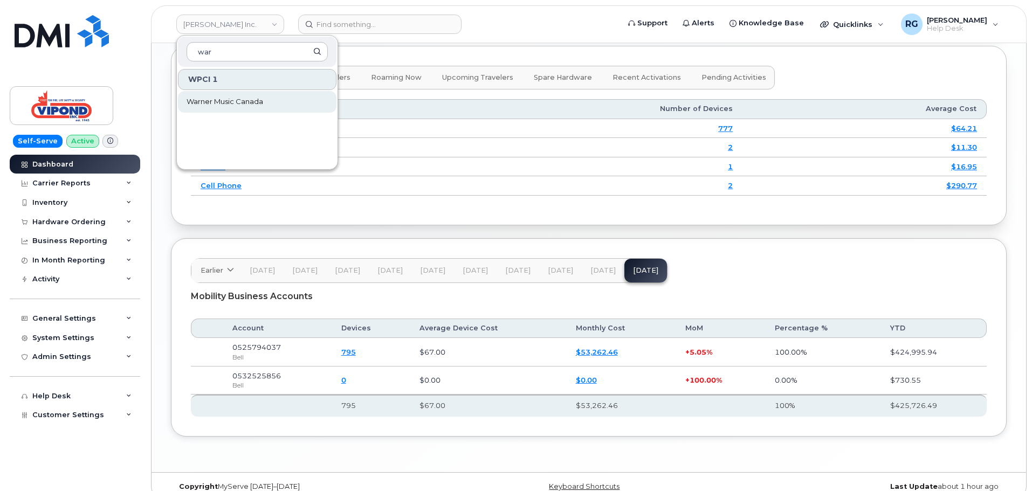
type input "war"
click at [234, 107] on link "Warner Music Canada" at bounding box center [257, 102] width 158 height 22
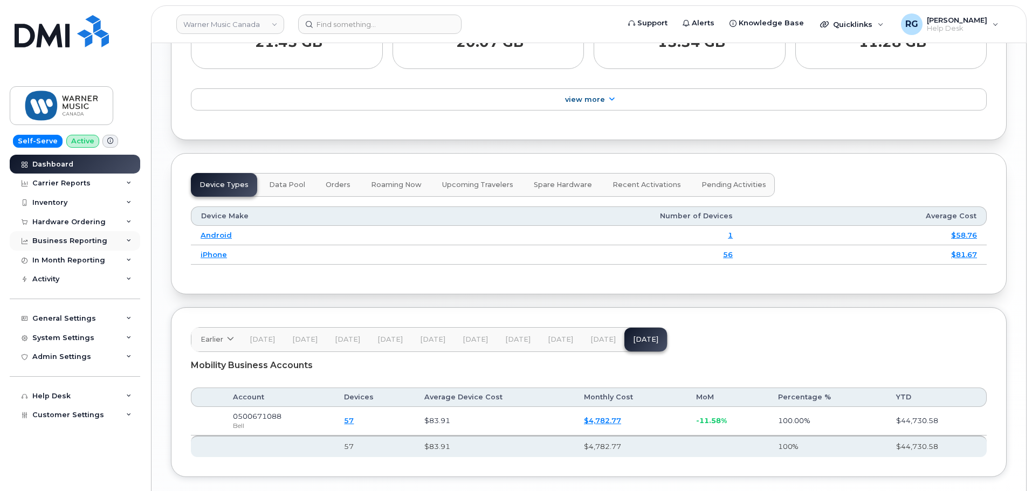
scroll to position [1224, 0]
click at [222, 27] on link "Warner Music Canada" at bounding box center [230, 24] width 108 height 19
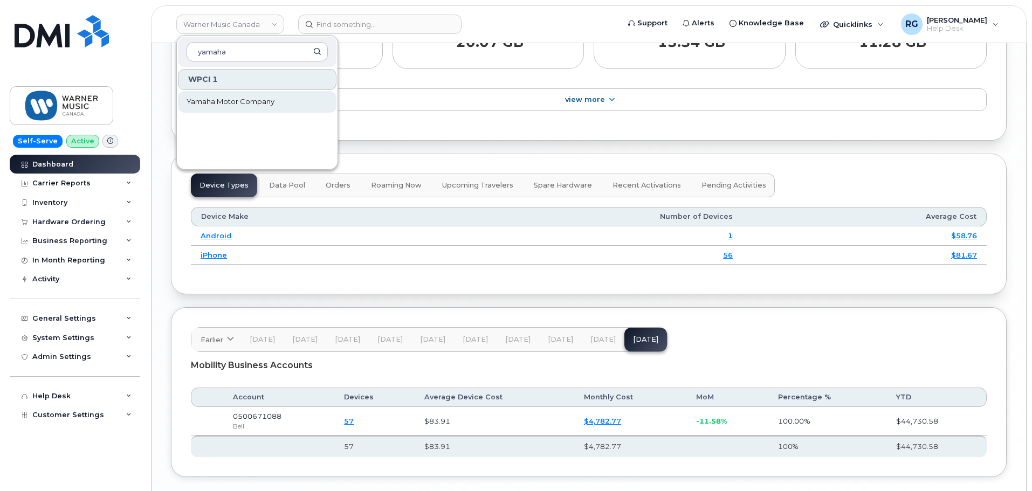
type input "yamaha"
click at [216, 109] on link "Yamaha Motor Company" at bounding box center [257, 102] width 158 height 22
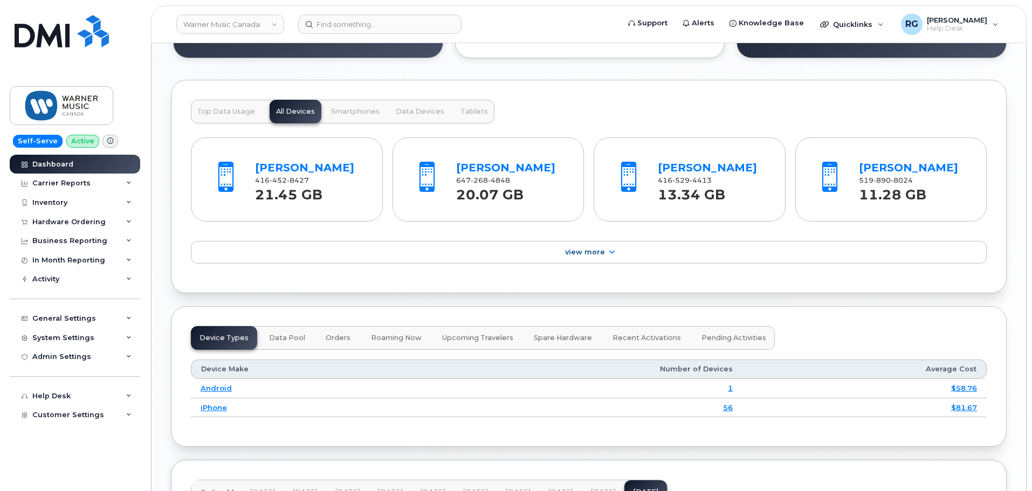
scroll to position [1280, 0]
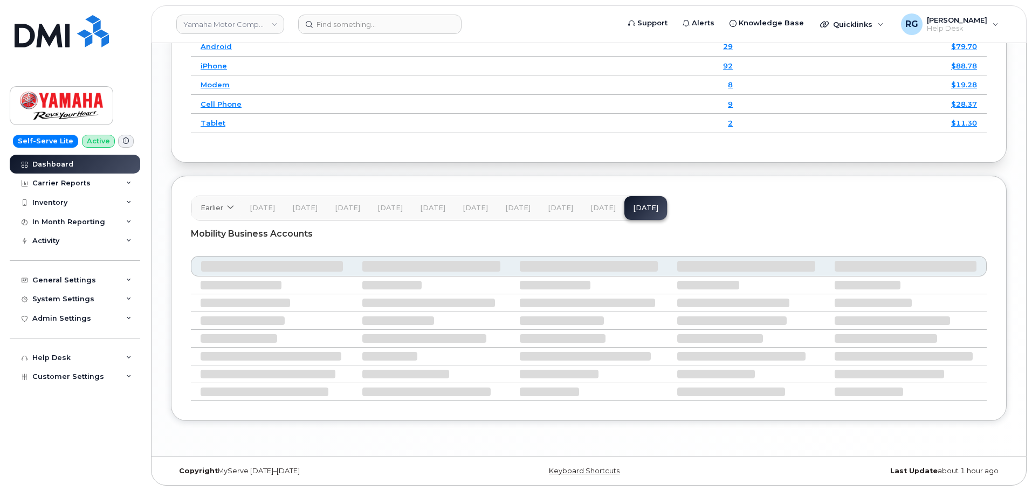
scroll to position [1376, 0]
